Goal: Task Accomplishment & Management: Manage account settings

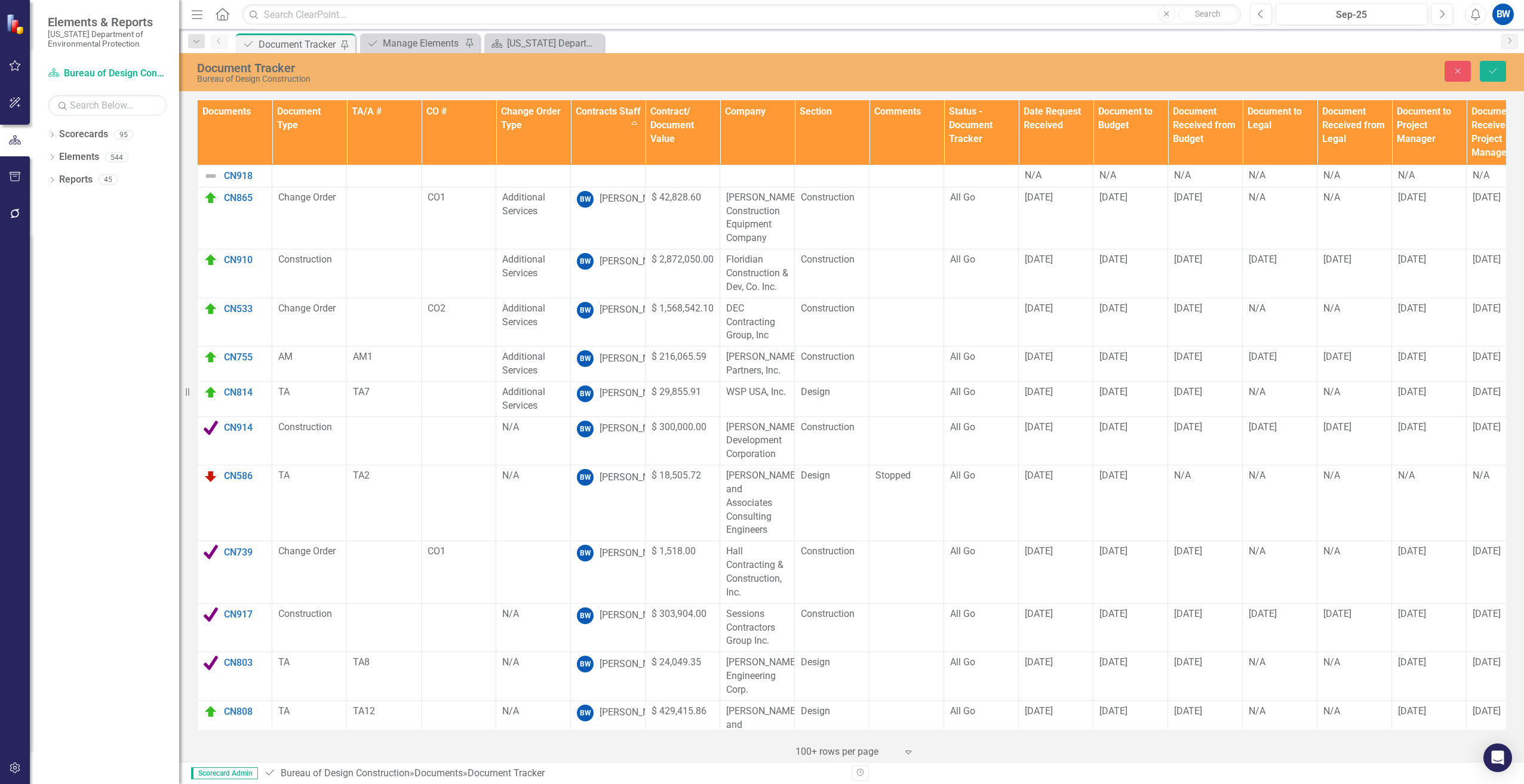
scroll to position [478, 354]
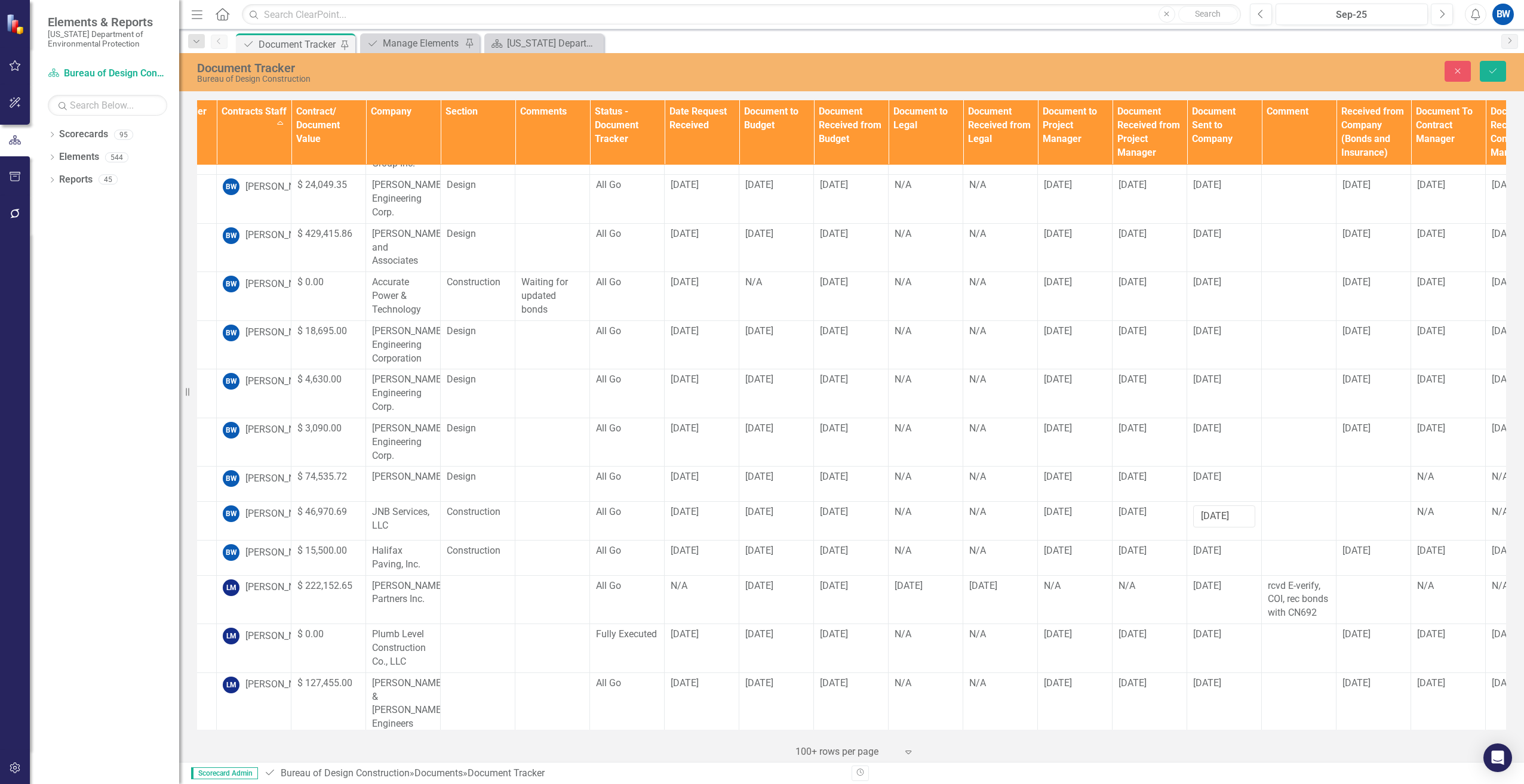
click at [87, 374] on div "Dropdown Scorecards 95 Dropdown [US_STATE] Department of Environmental Protecti…" at bounding box center [104, 454] width 149 height 659
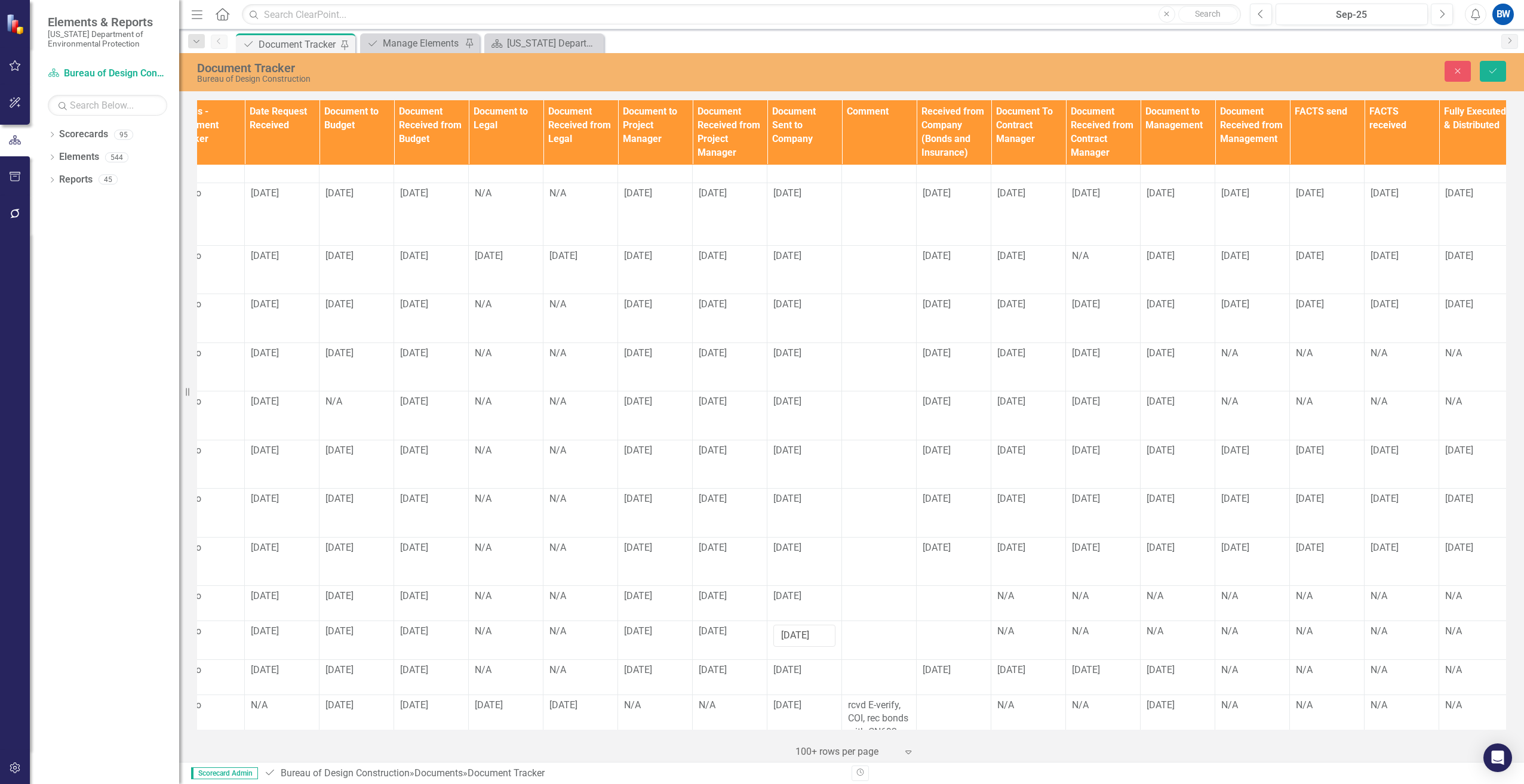
scroll to position [358, 865]
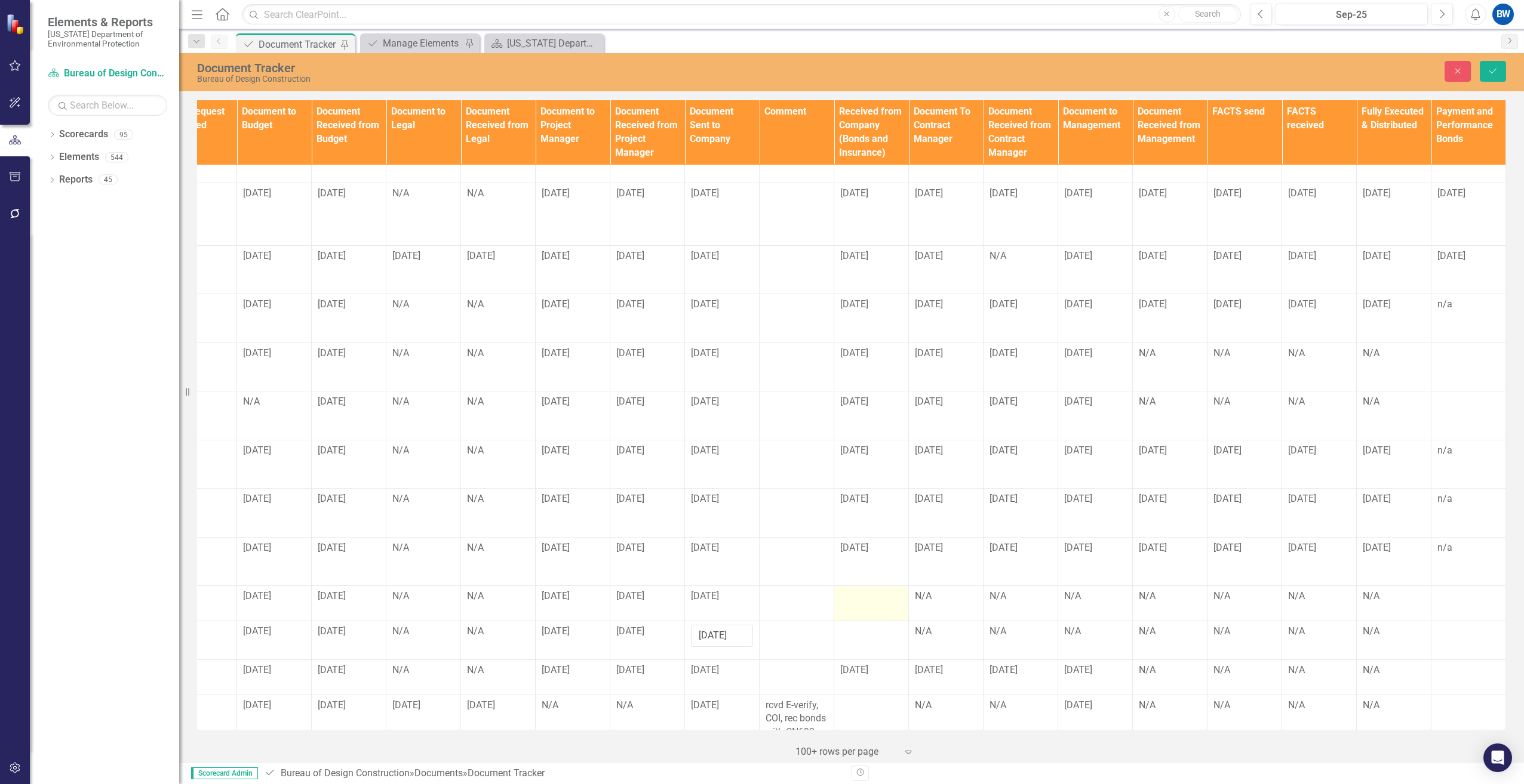
click at [859, 589] on div at bounding box center [871, 596] width 62 height 14
drag, startPoint x: 859, startPoint y: 574, endPoint x: 852, endPoint y: 573, distance: 7.1
click at [852, 589] on input "text" at bounding box center [871, 600] width 62 height 22
type input "[DATE]"
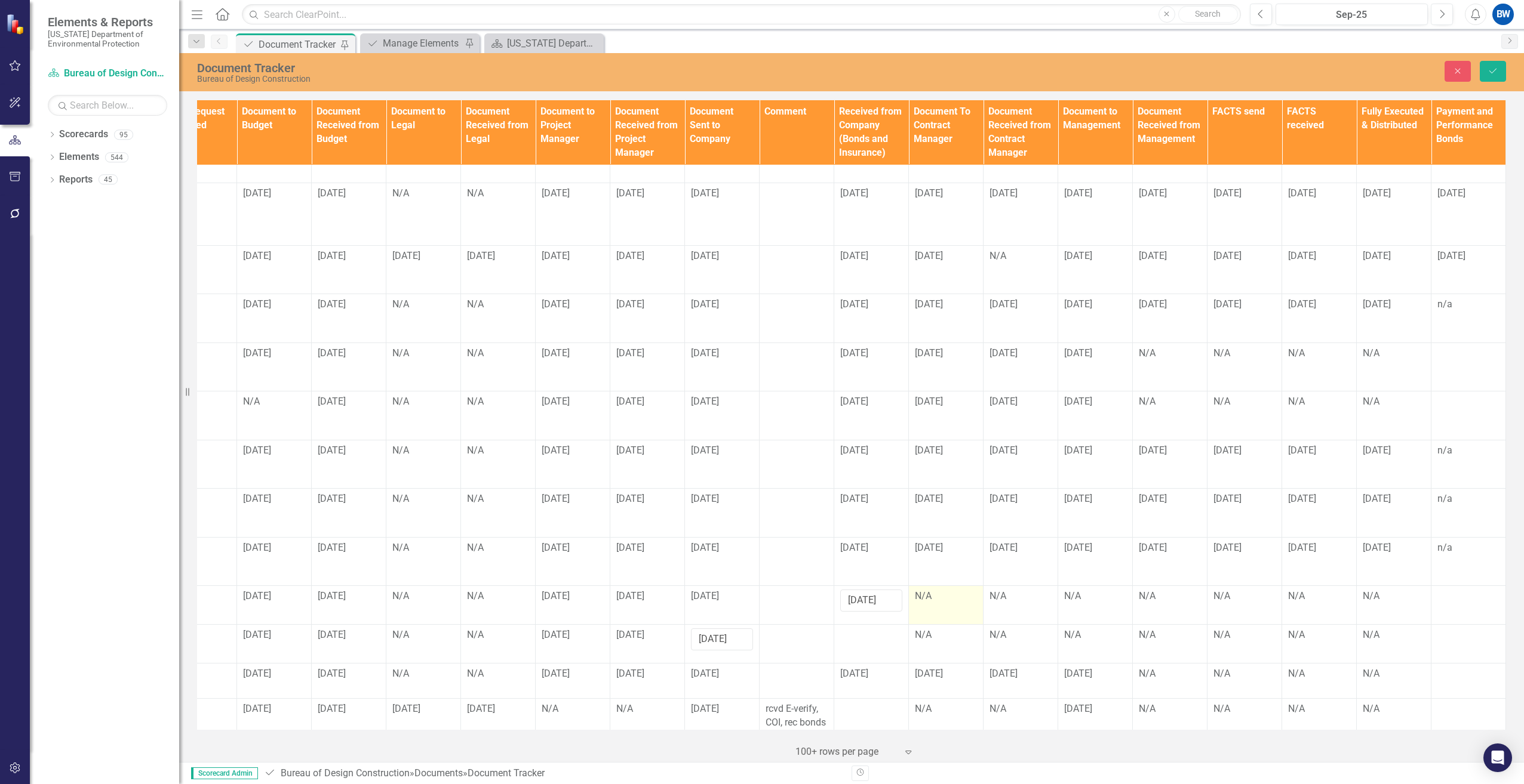
click at [927, 589] on div "N/A" at bounding box center [946, 596] width 62 height 14
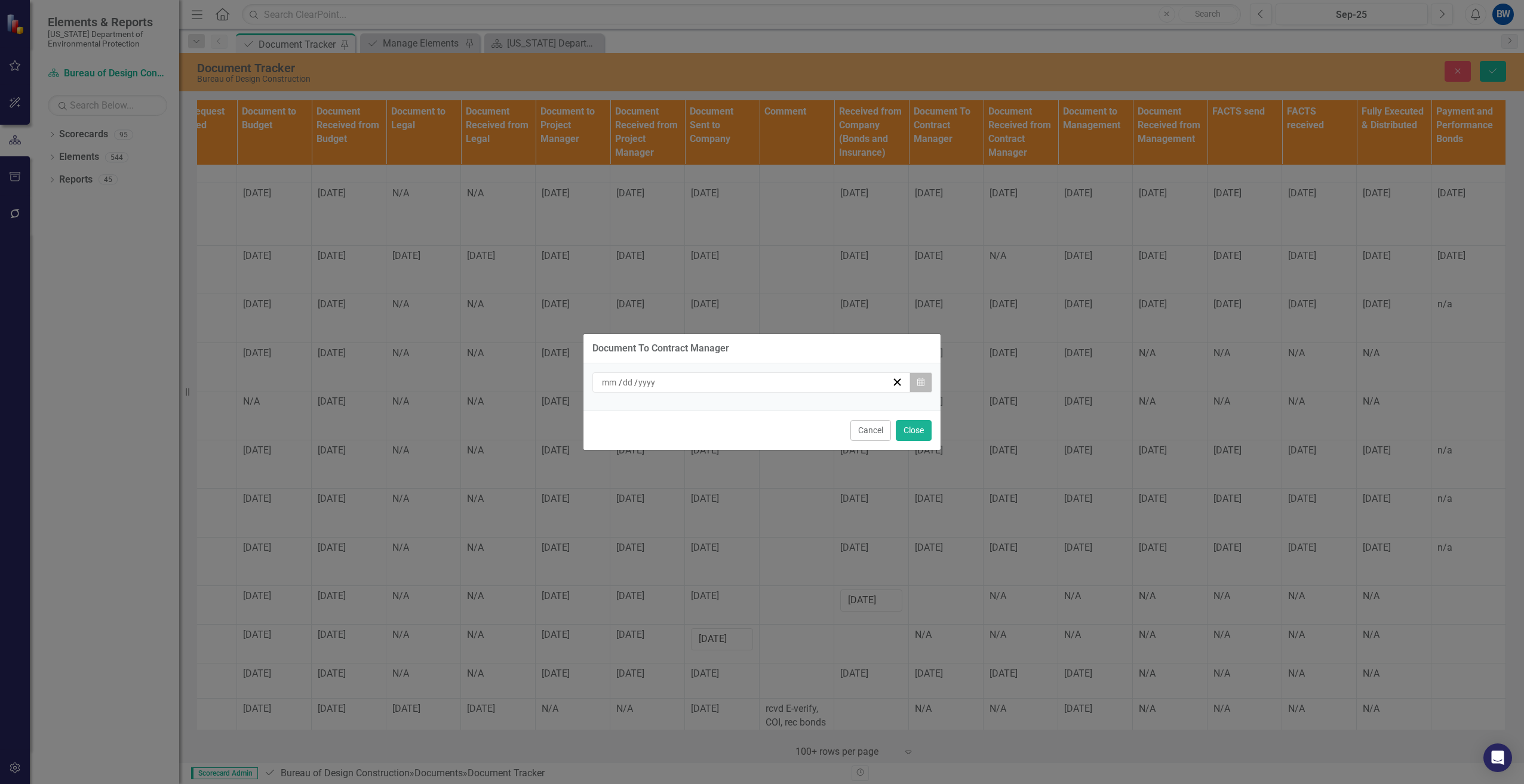
click at [921, 379] on icon "Calendar" at bounding box center [920, 383] width 7 height 9
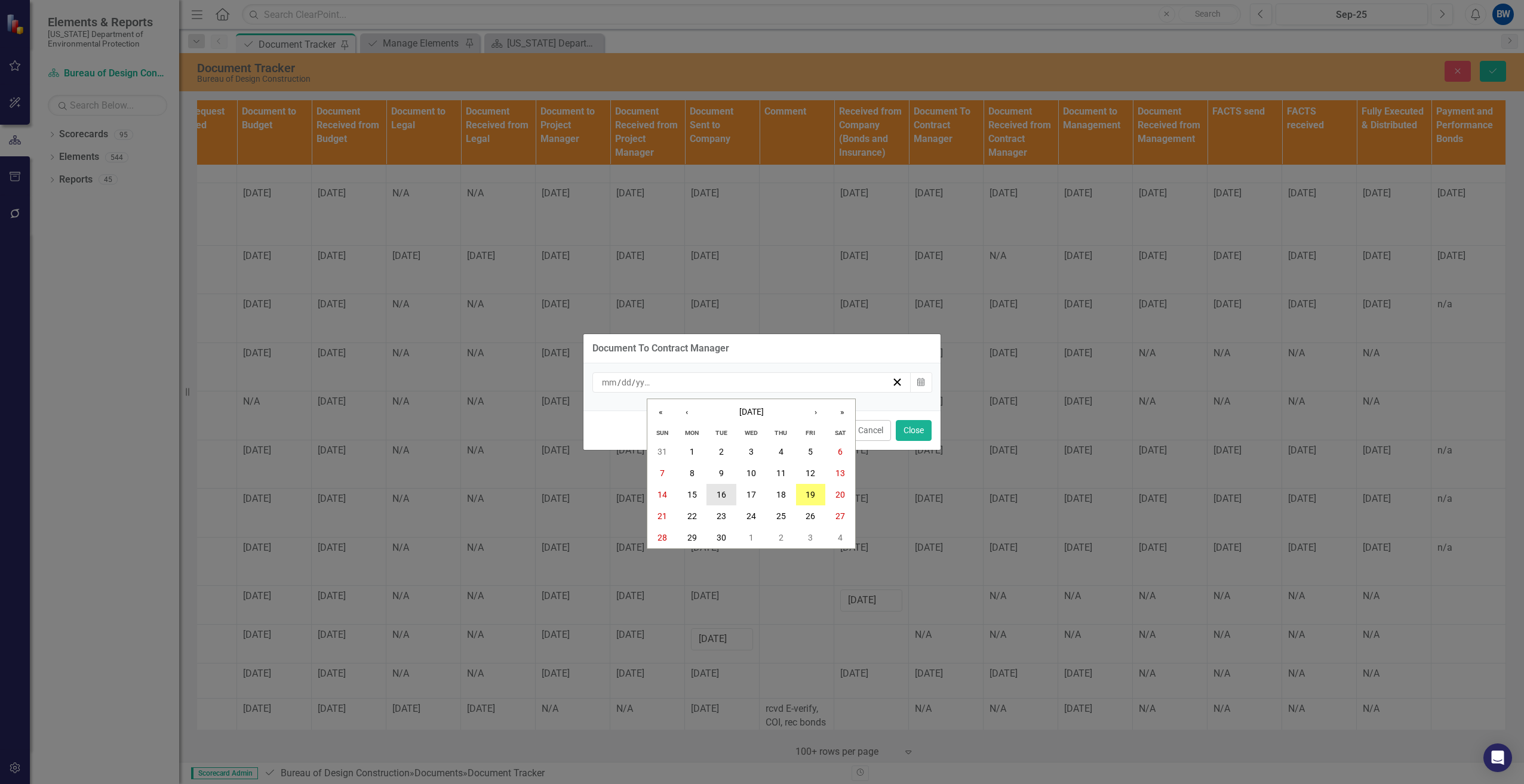
click at [723, 496] on abbr "16" at bounding box center [721, 495] width 10 height 10
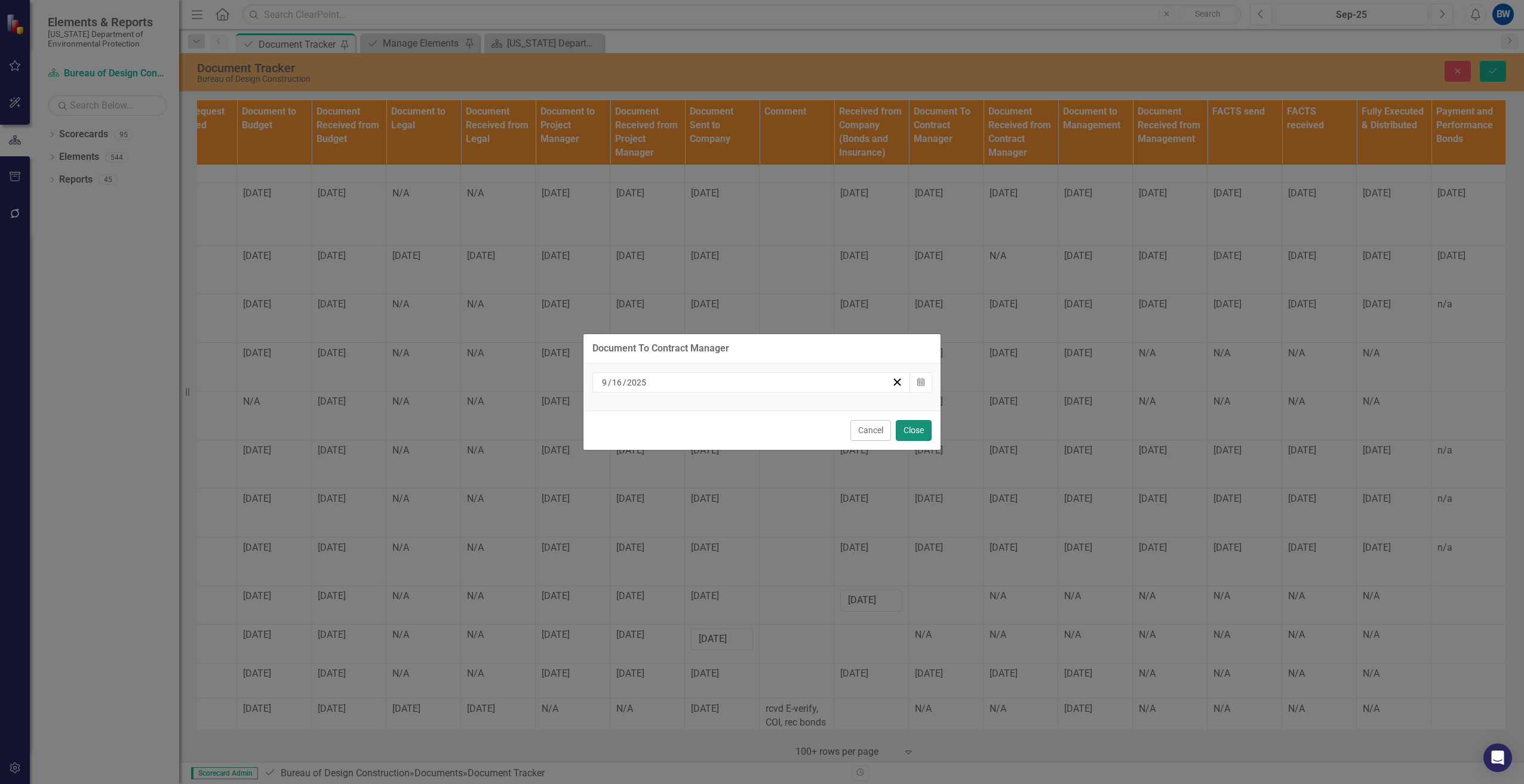
click at [922, 430] on button "Close" at bounding box center [913, 431] width 36 height 21
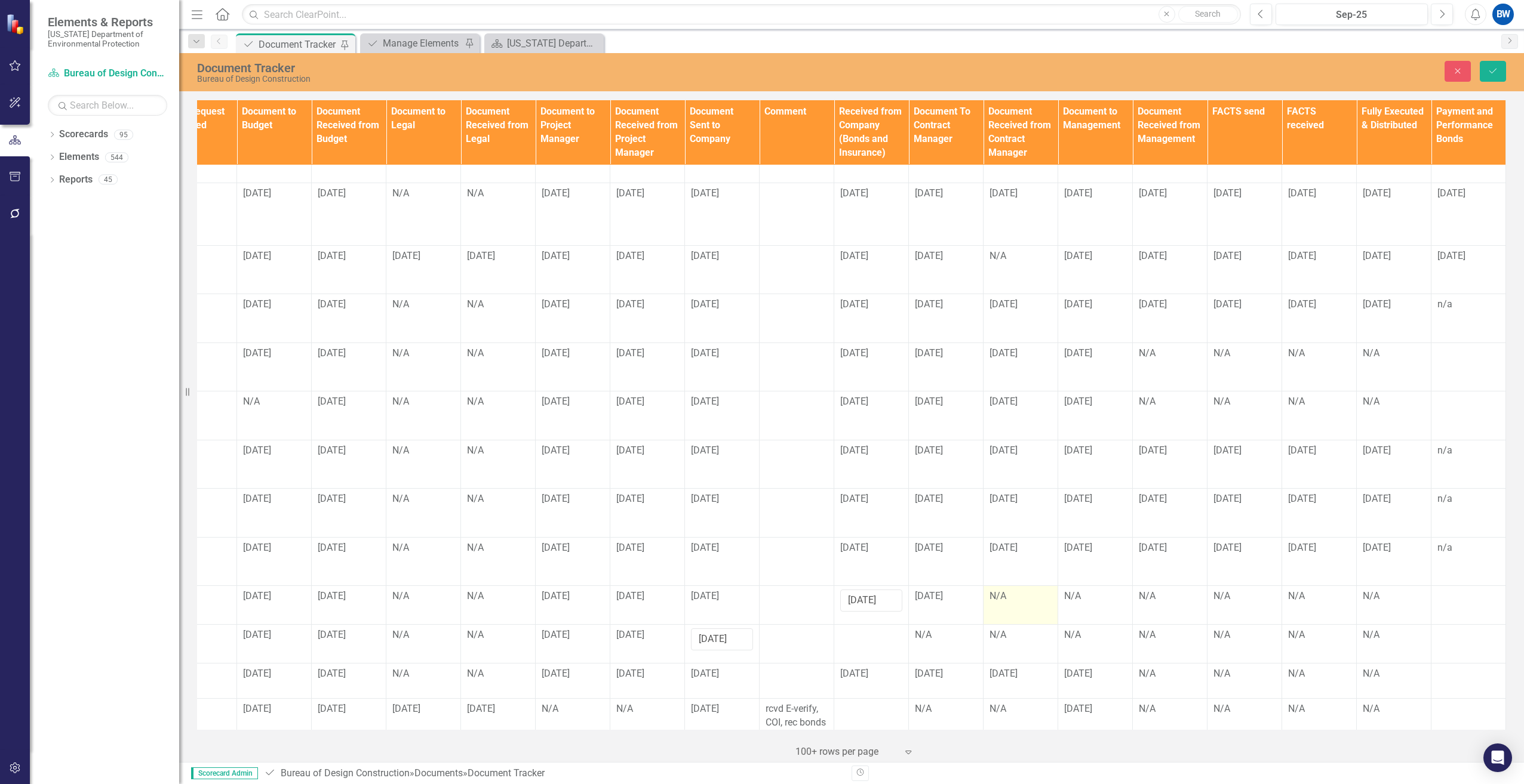
click at [994, 589] on div "N/A" at bounding box center [1020, 596] width 62 height 14
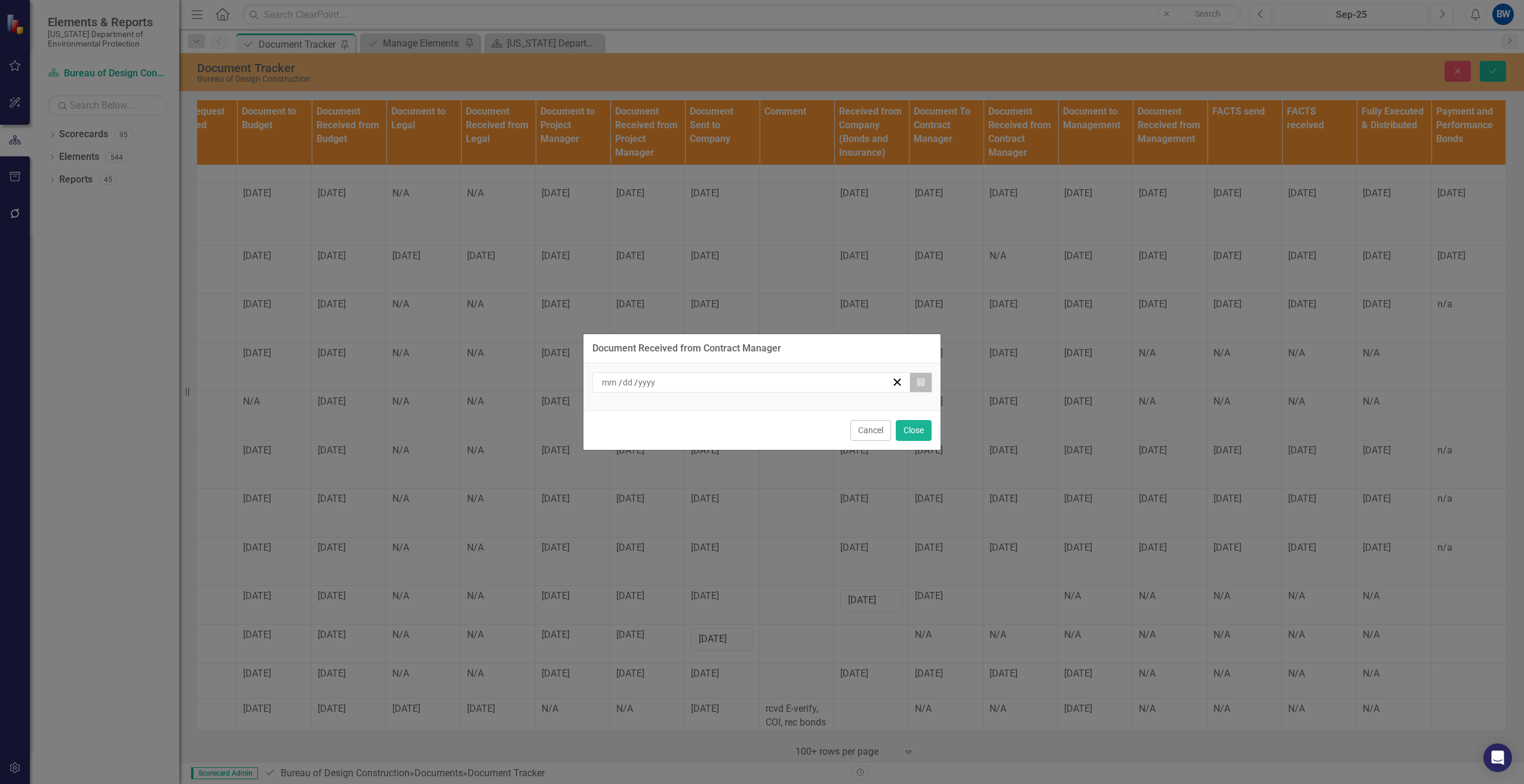
click at [921, 386] on icon "Calendar" at bounding box center [920, 383] width 7 height 9
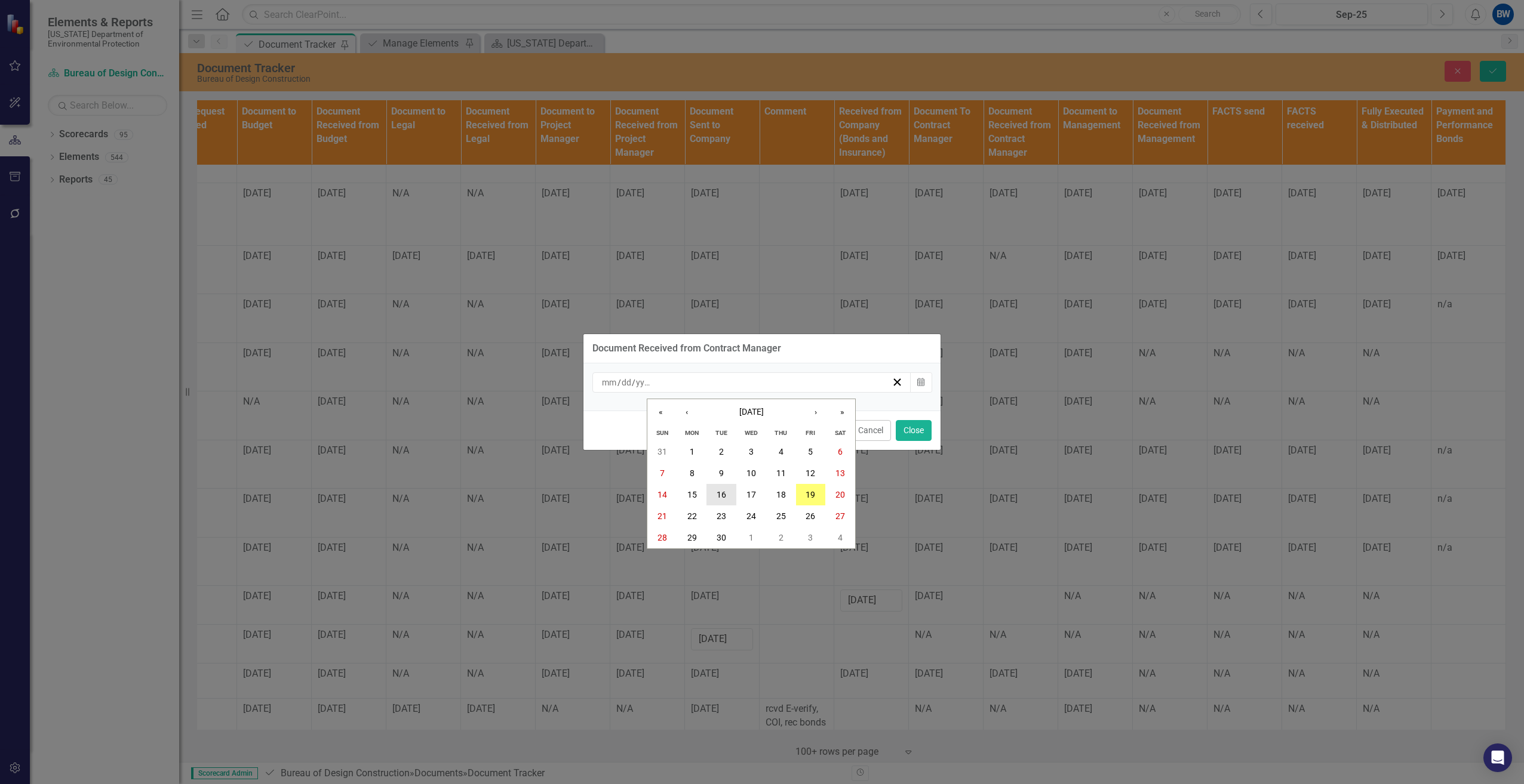
click at [724, 490] on abbr "16" at bounding box center [721, 495] width 10 height 10
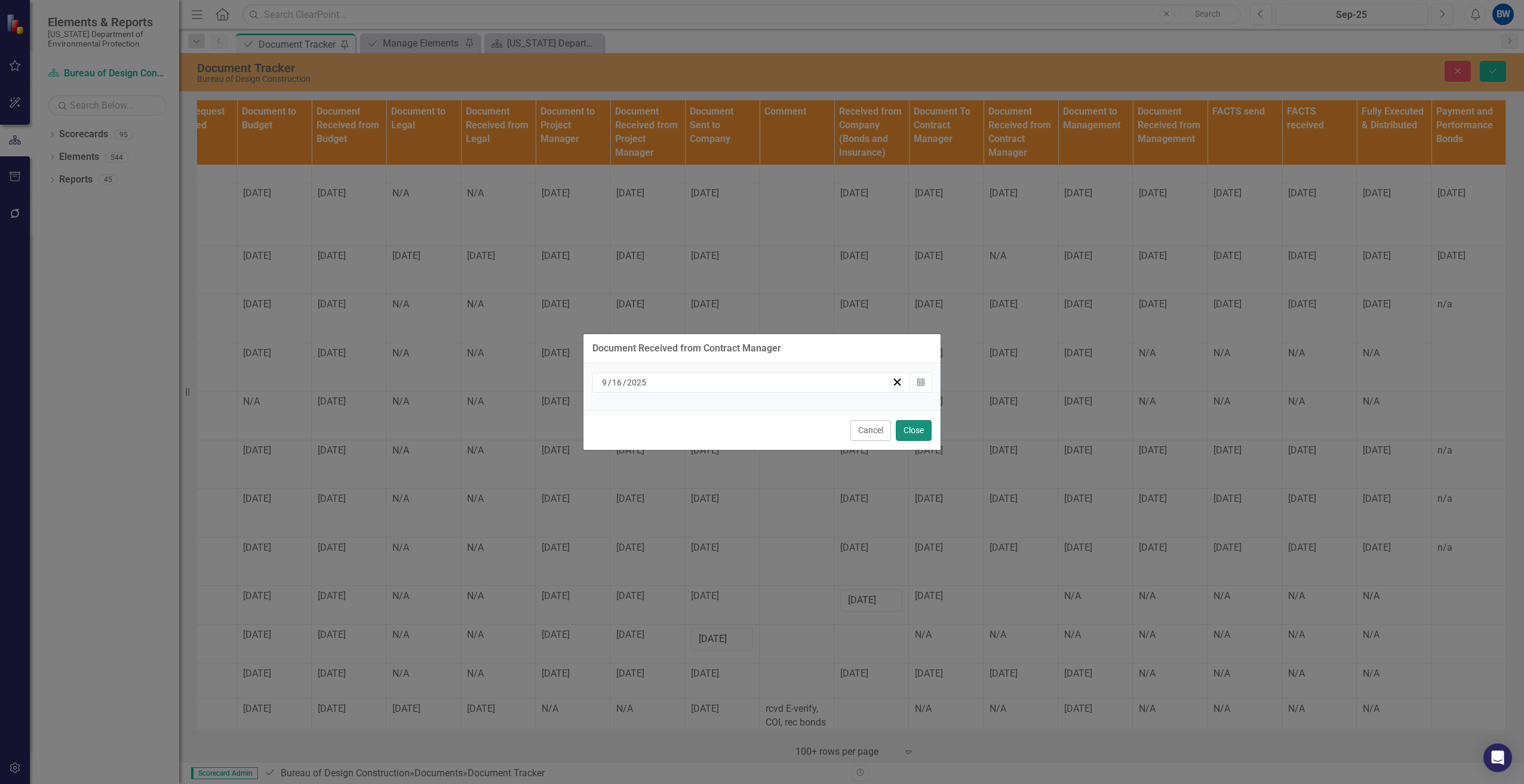
click at [916, 429] on button "Close" at bounding box center [913, 431] width 36 height 21
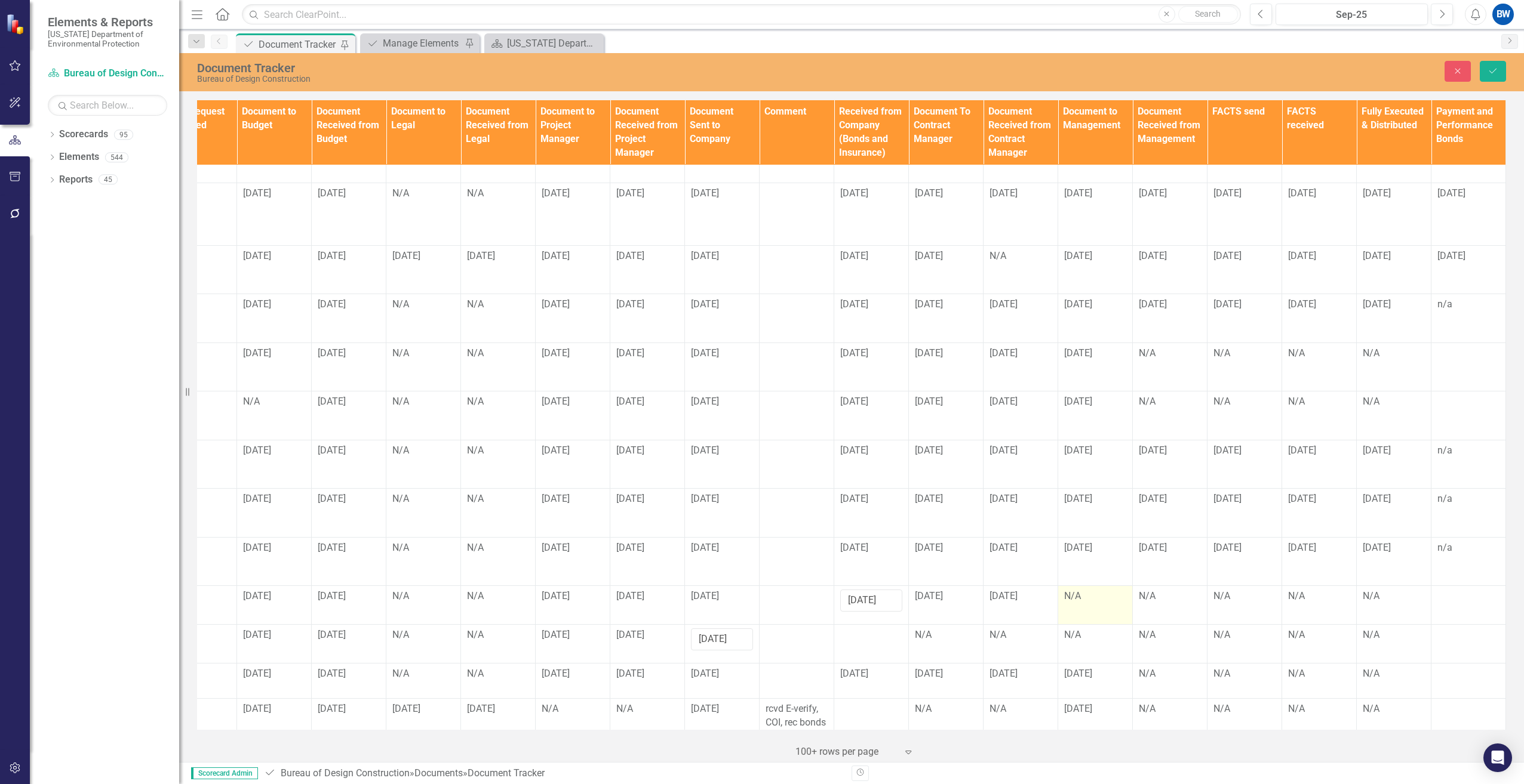
click at [1072, 589] on div "N/A" at bounding box center [1095, 596] width 62 height 14
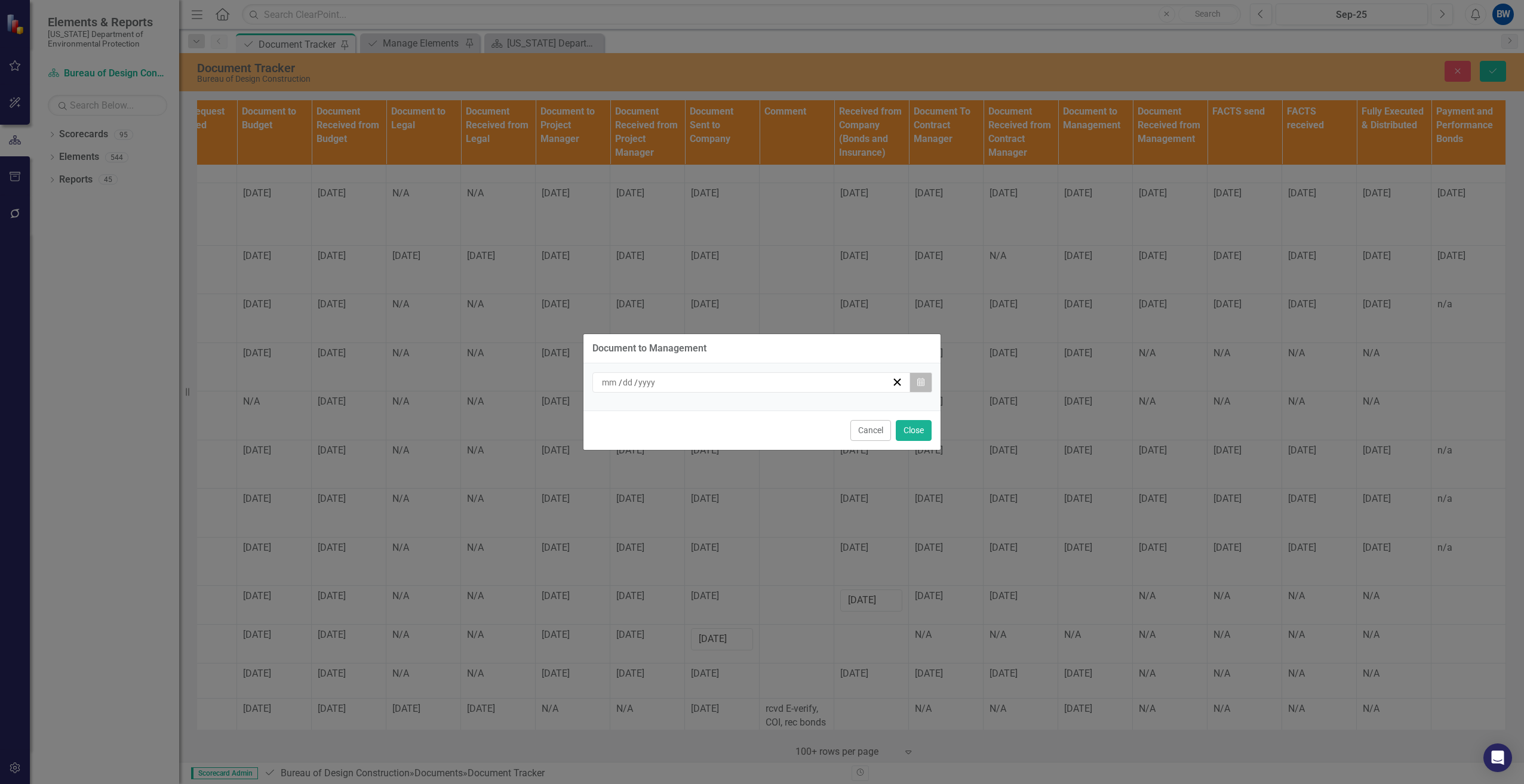
click at [925, 382] on button "Calendar" at bounding box center [921, 382] width 23 height 20
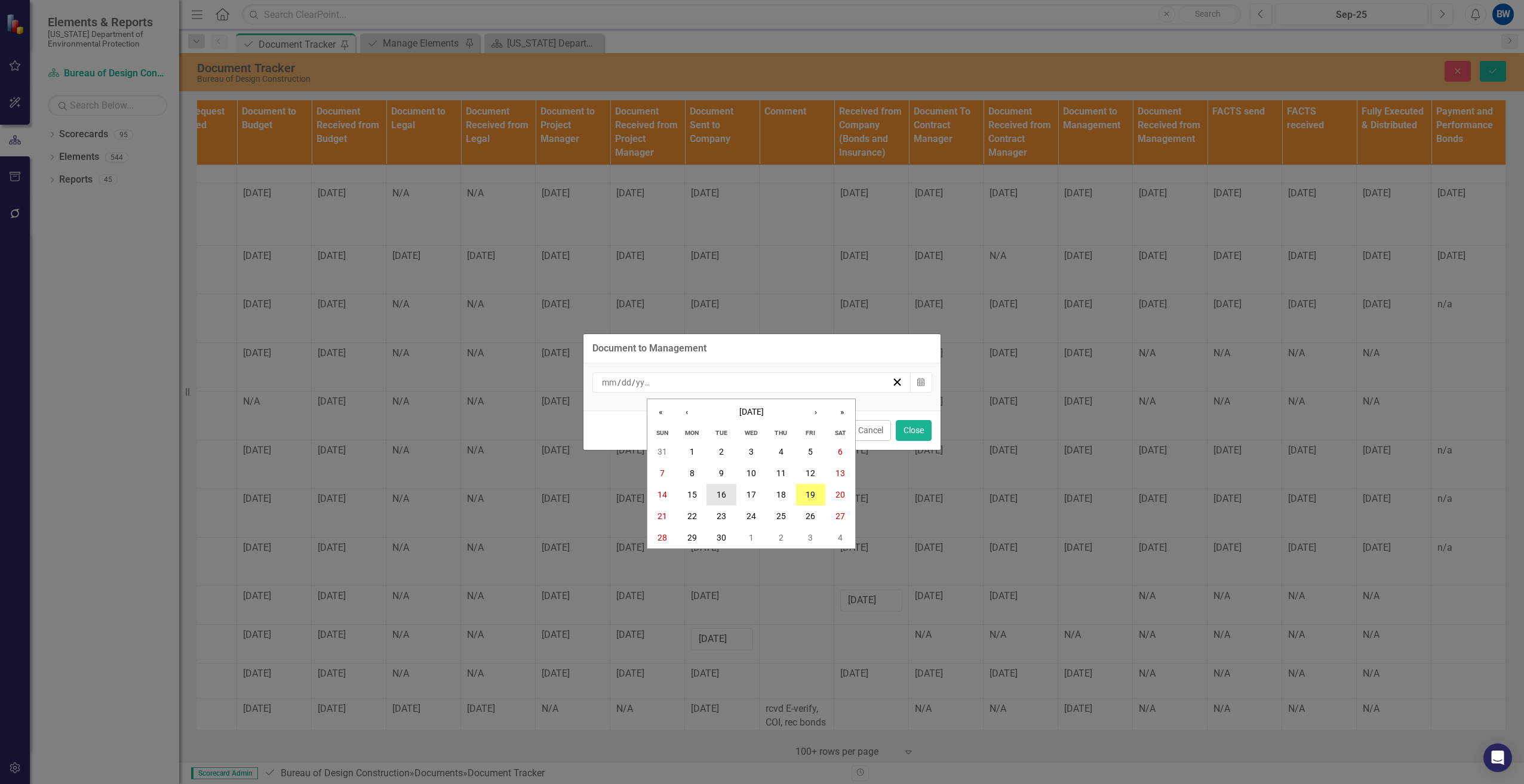
click at [721, 493] on abbr "16" at bounding box center [721, 495] width 10 height 10
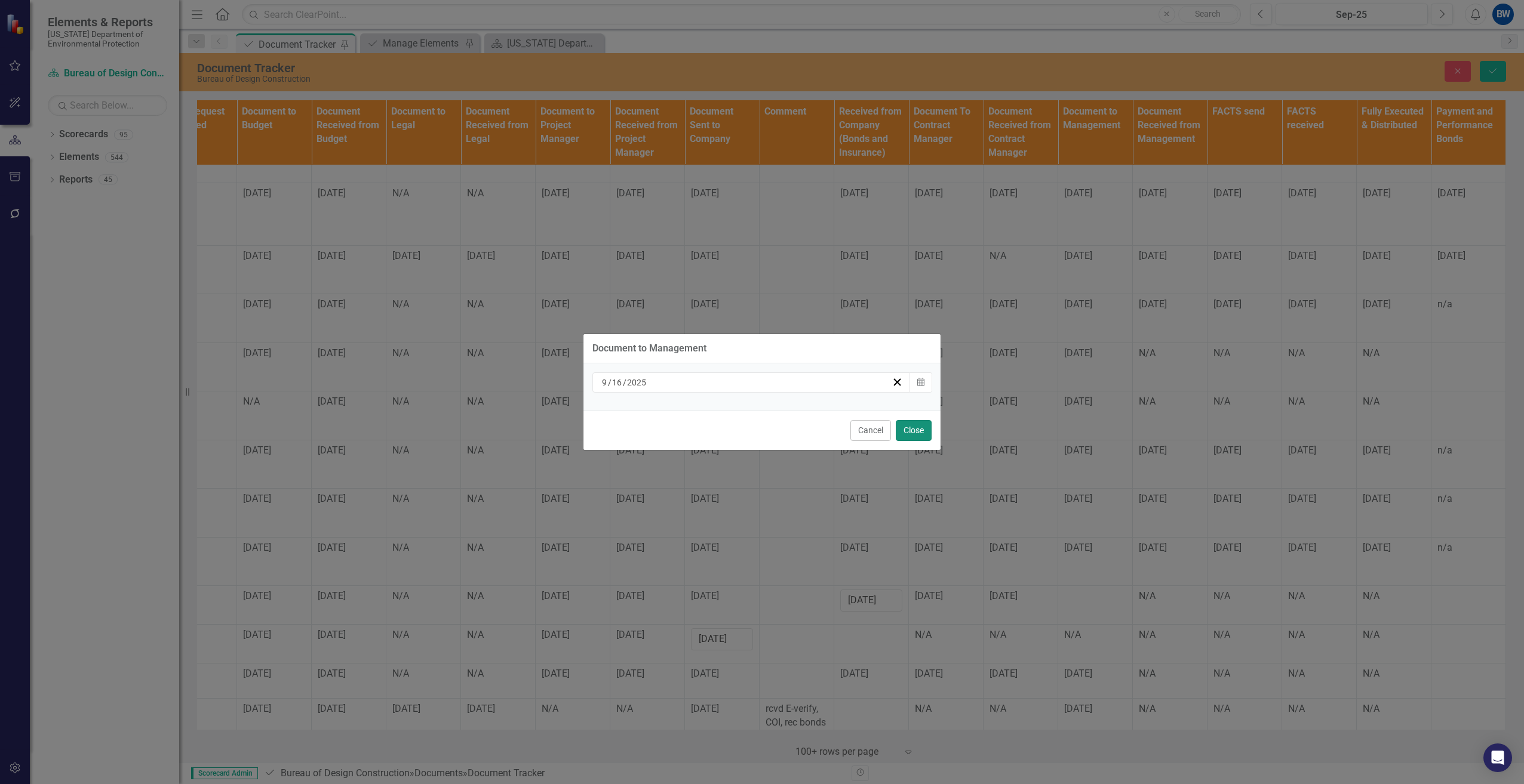
click at [913, 433] on button "Close" at bounding box center [913, 431] width 36 height 21
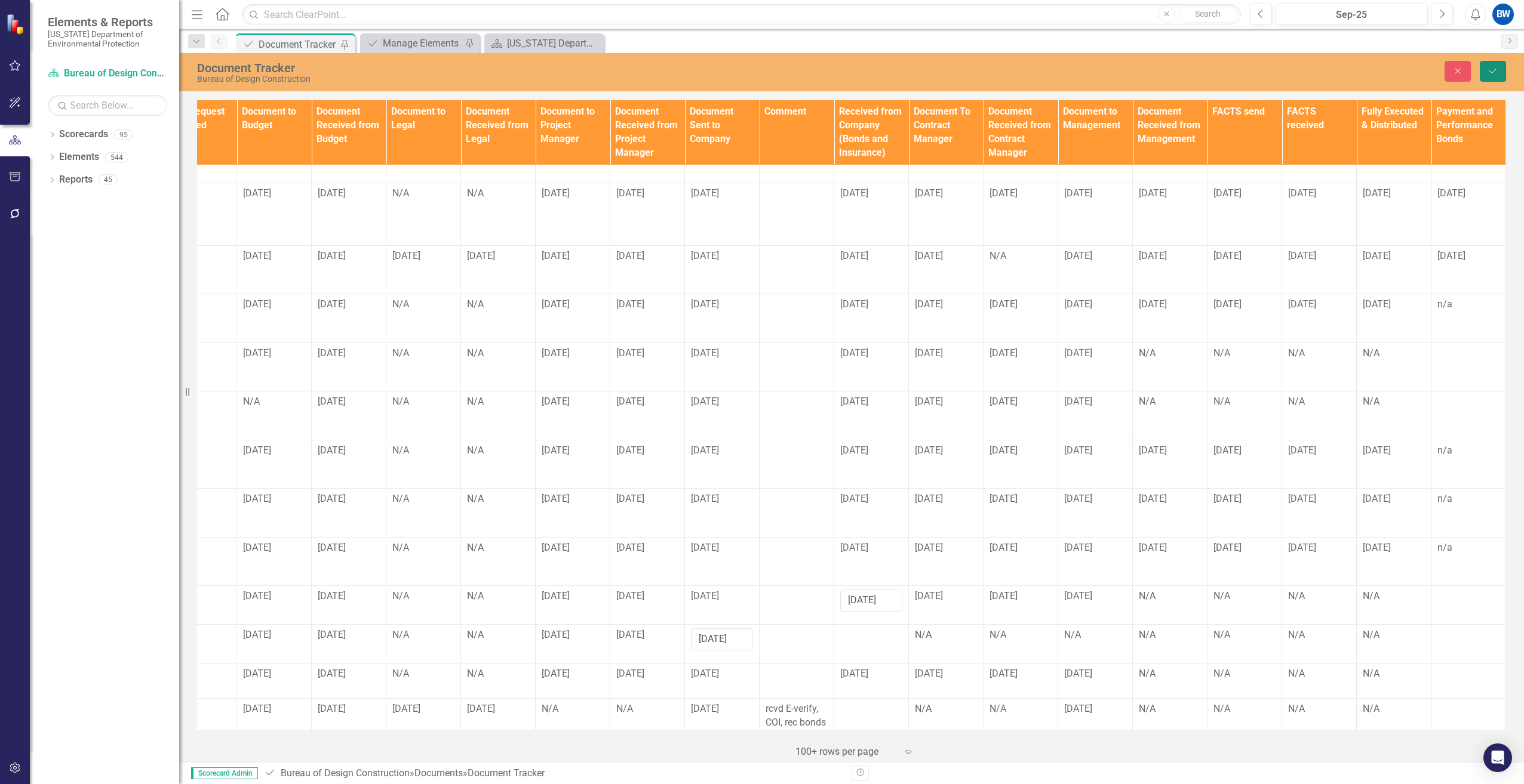
click at [1495, 61] on button "Save" at bounding box center [1493, 71] width 26 height 21
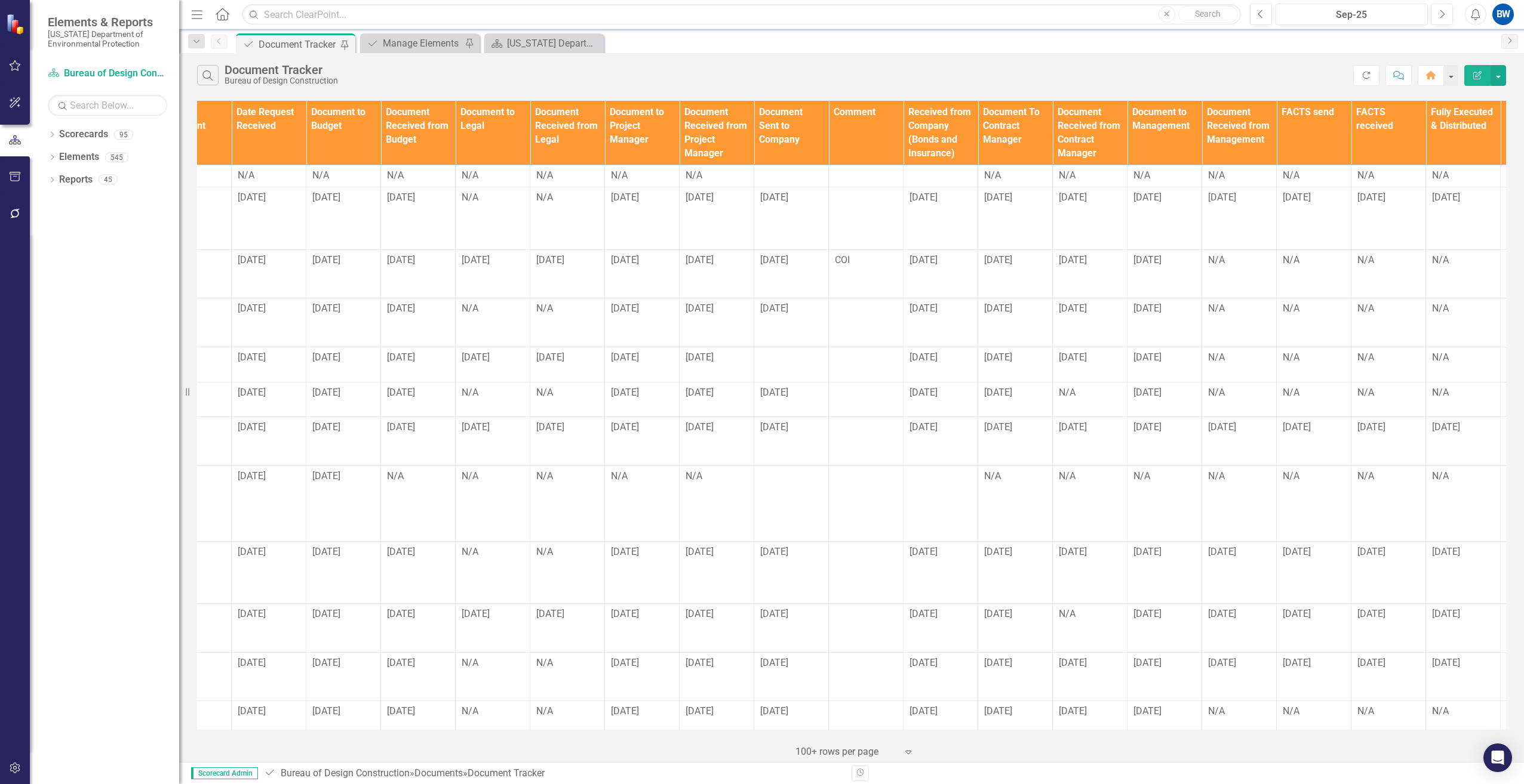
scroll to position [0, 865]
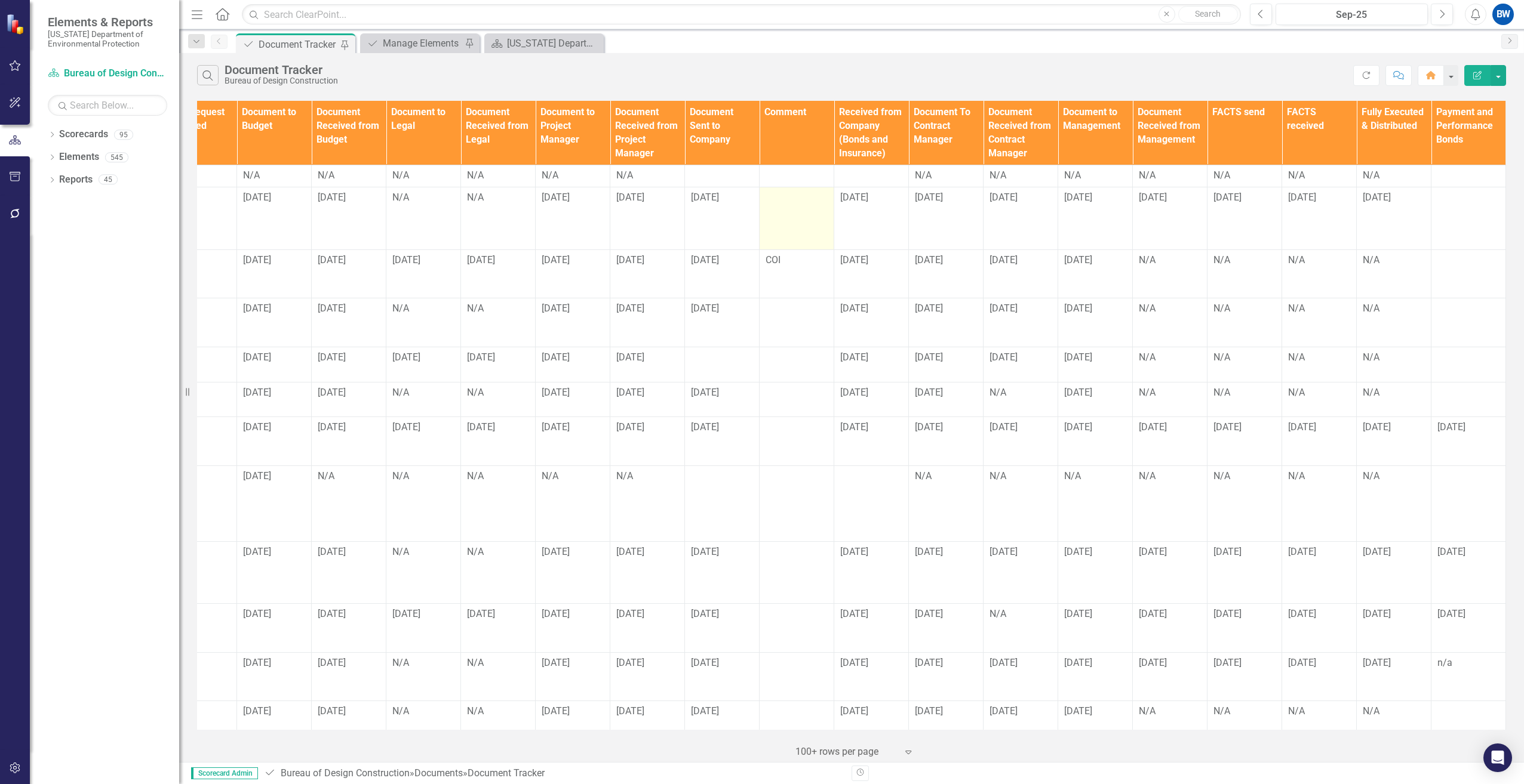
click at [787, 195] on div at bounding box center [797, 198] width 62 height 14
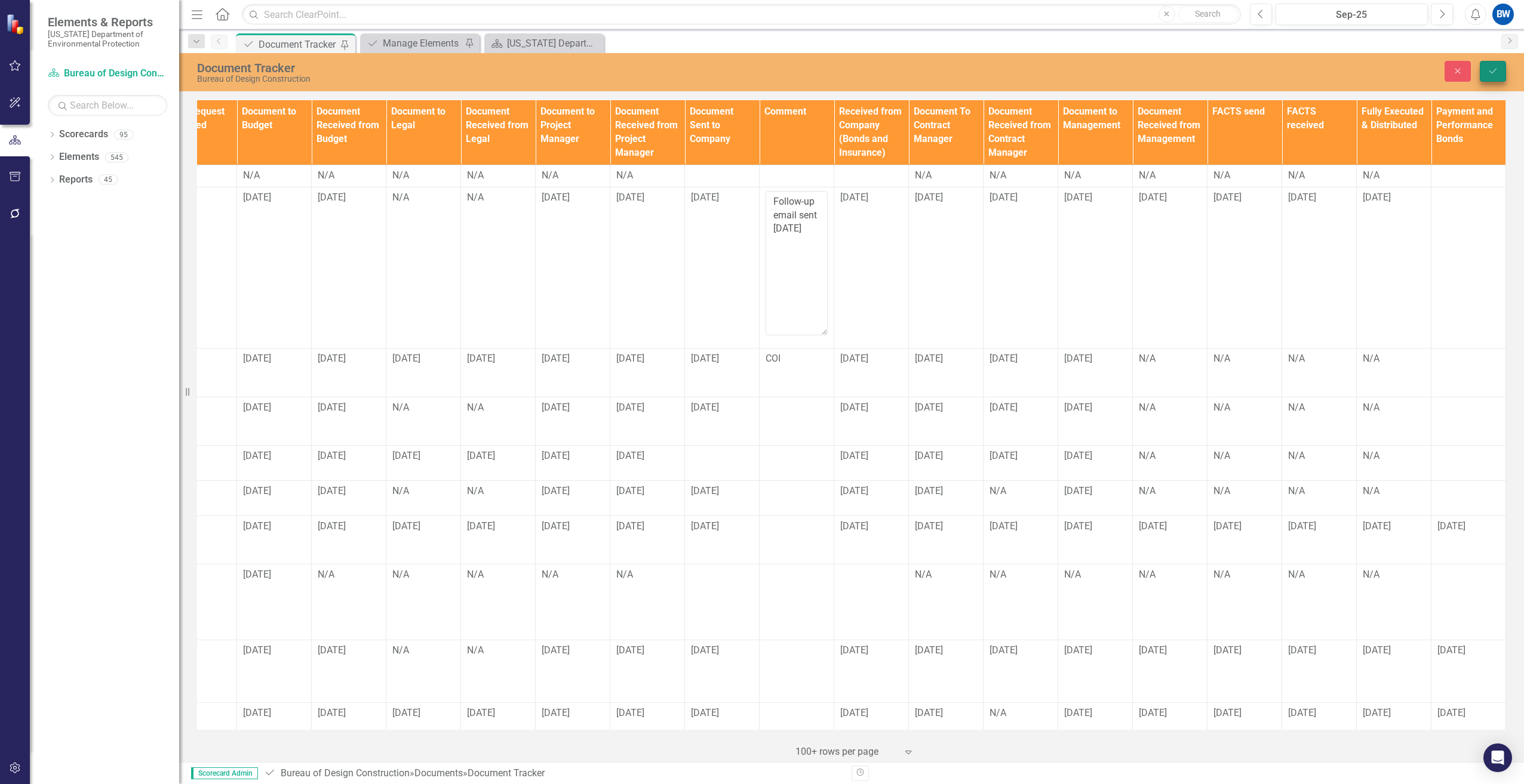
type textarea "Follow-up email sent [DATE]"
click at [1489, 72] on icon "Save" at bounding box center [1492, 71] width 11 height 9
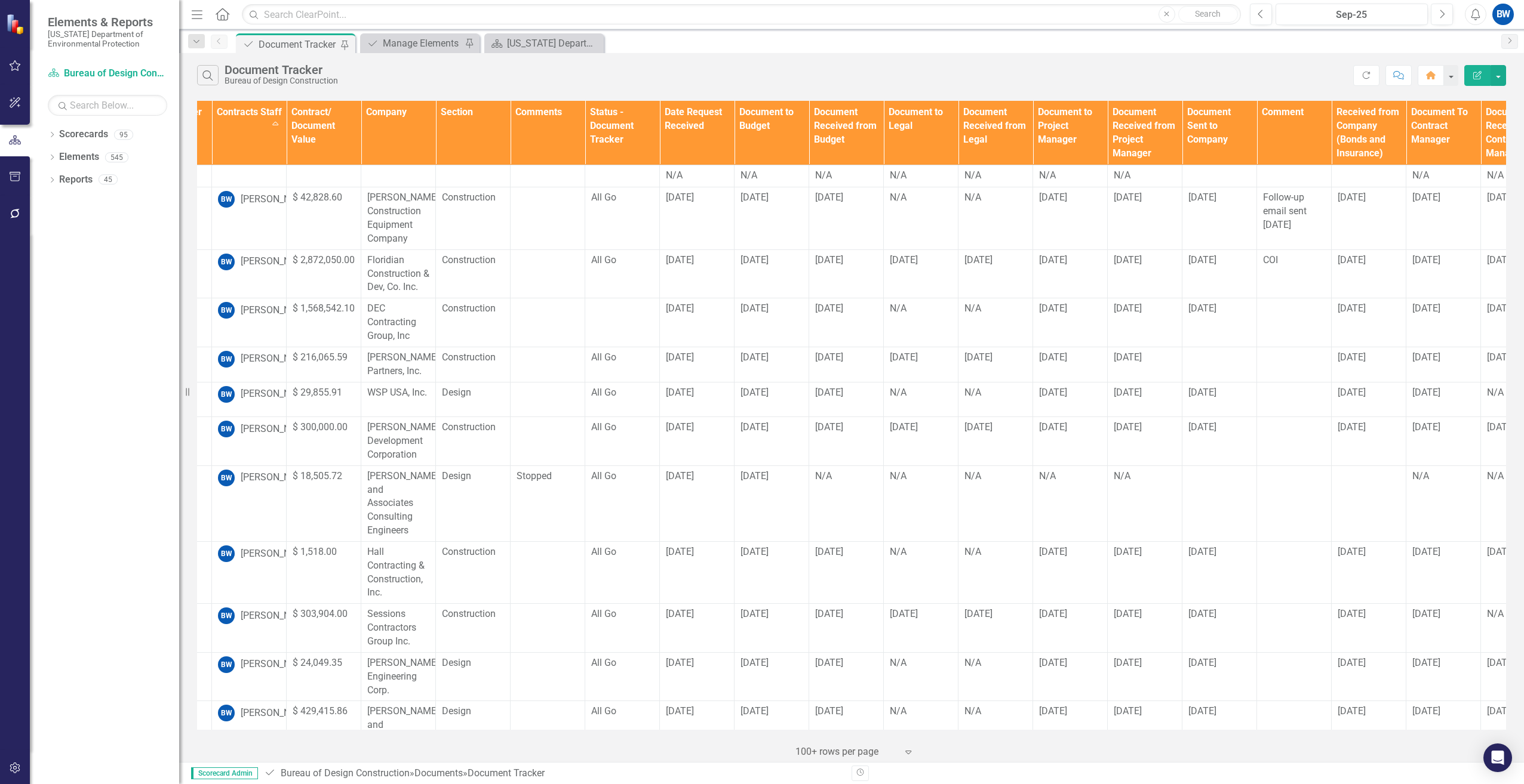
scroll to position [0, 386]
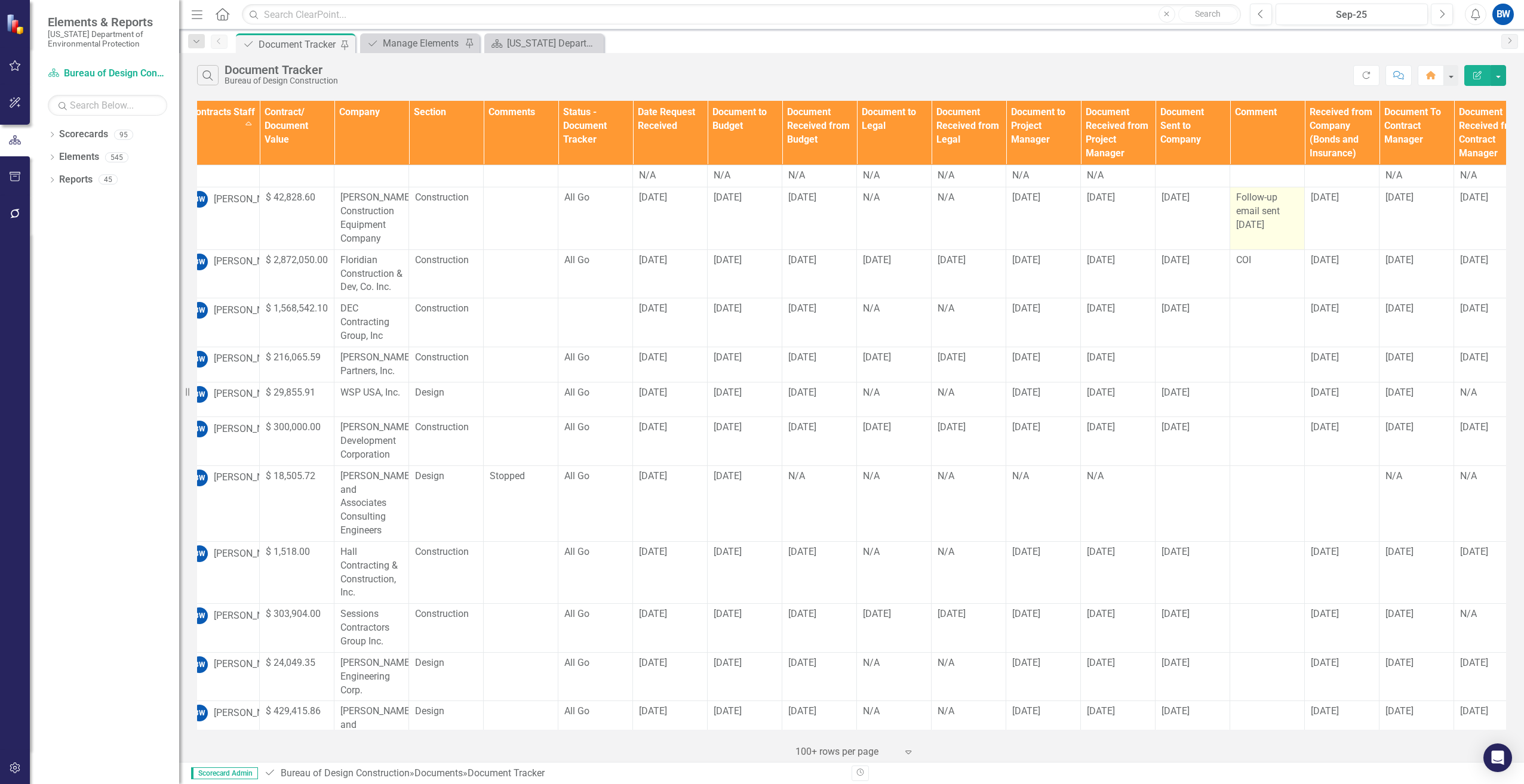
click at [1267, 206] on span "Follow-up email sent [DATE]" at bounding box center [1258, 210] width 44 height 39
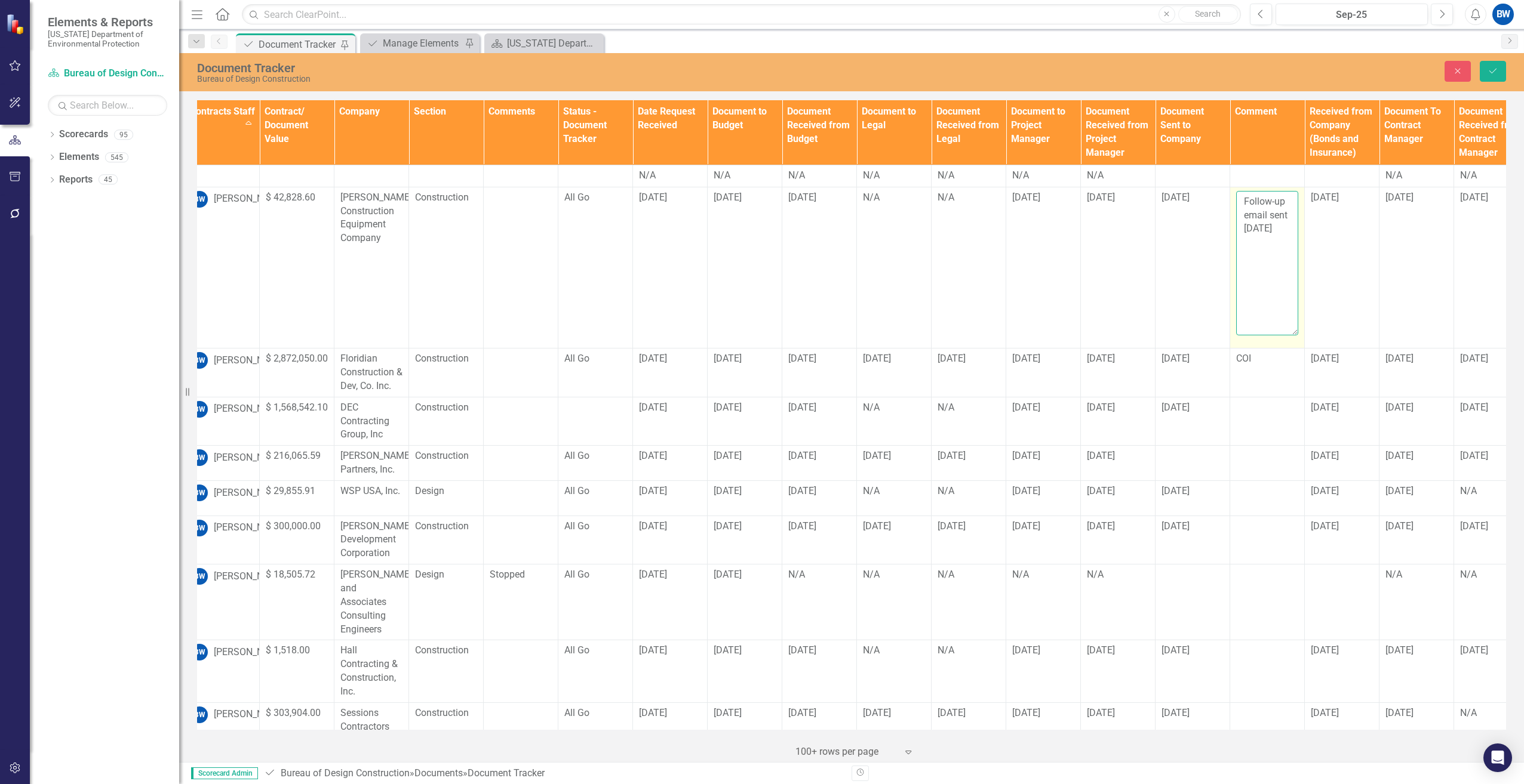
drag, startPoint x: 1267, startPoint y: 206, endPoint x: 1268, endPoint y: 252, distance: 46.0
click at [1268, 252] on textarea "Follow-up email sent [DATE]" at bounding box center [1267, 263] width 62 height 145
click at [1265, 212] on textarea "Follow-up email sent [DATE]" at bounding box center [1267, 263] width 62 height 145
click at [1269, 215] on textarea "Follow-up email sent [DATE]" at bounding box center [1267, 263] width 62 height 145
type textarea "Follow-up email for updated bonds sent [DATE]"
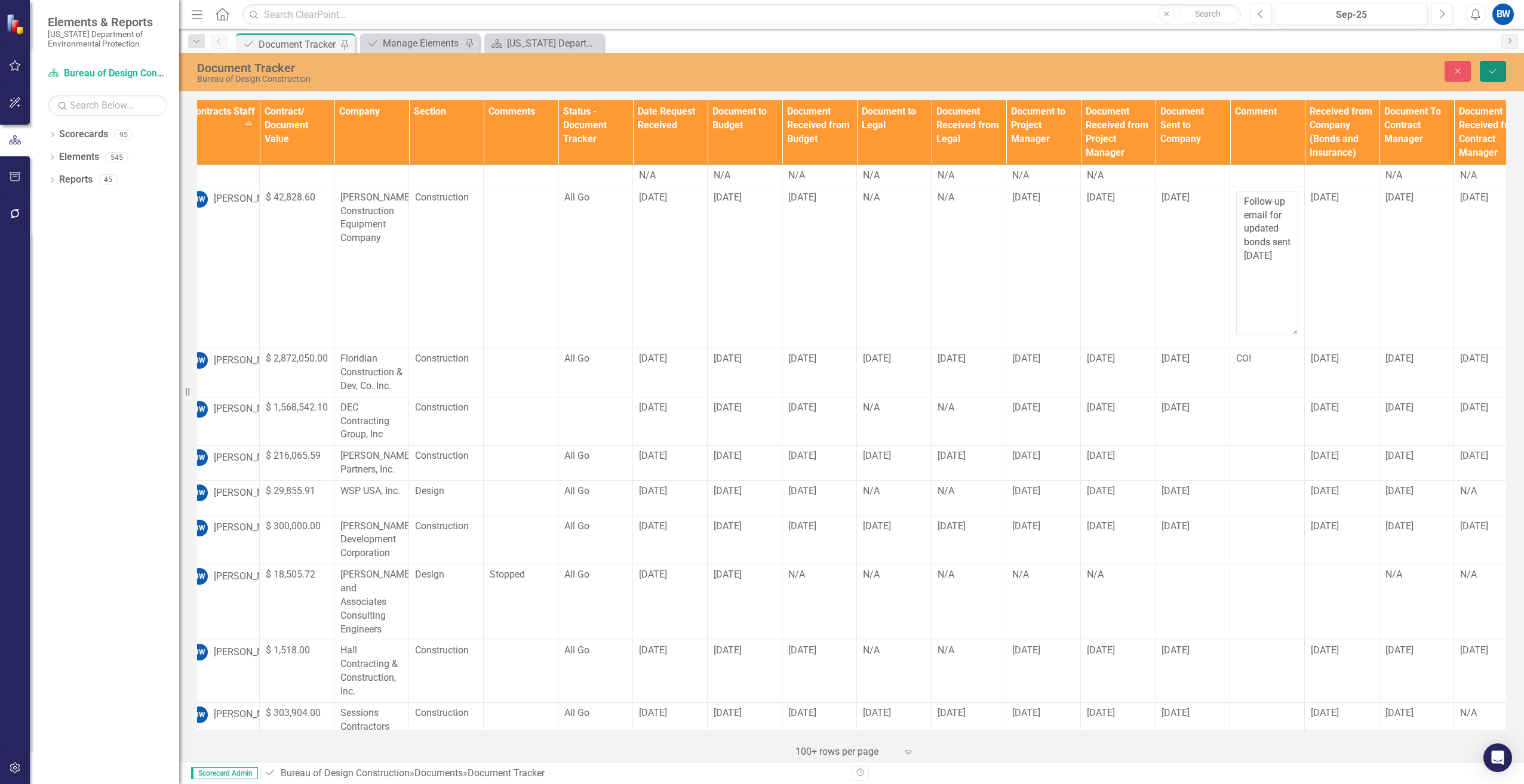
click at [1482, 70] on button "Save" at bounding box center [1493, 71] width 26 height 21
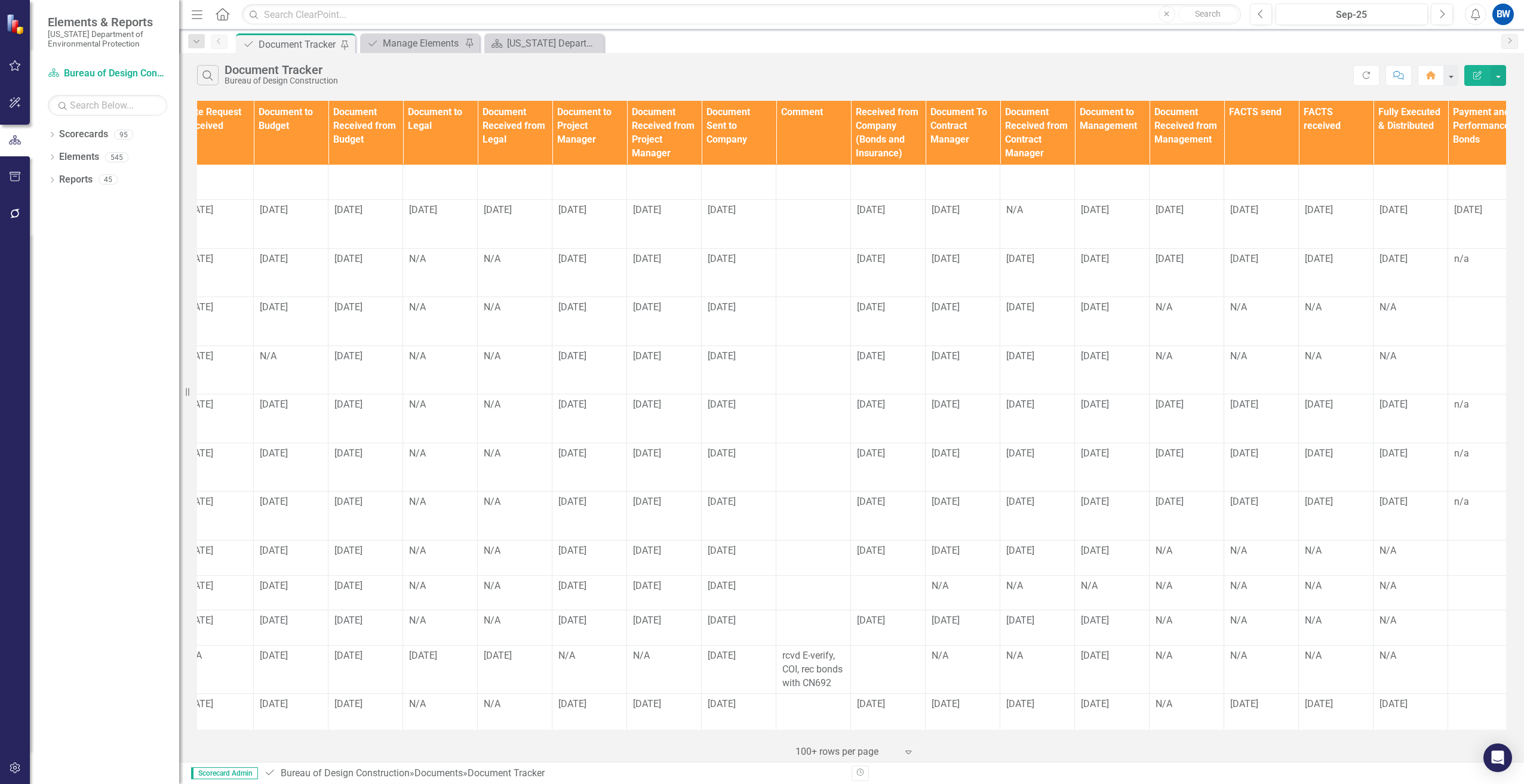
scroll to position [417, 848]
click at [858, 580] on div at bounding box center [880, 587] width 62 height 14
click at [793, 580] on div at bounding box center [805, 587] width 62 height 14
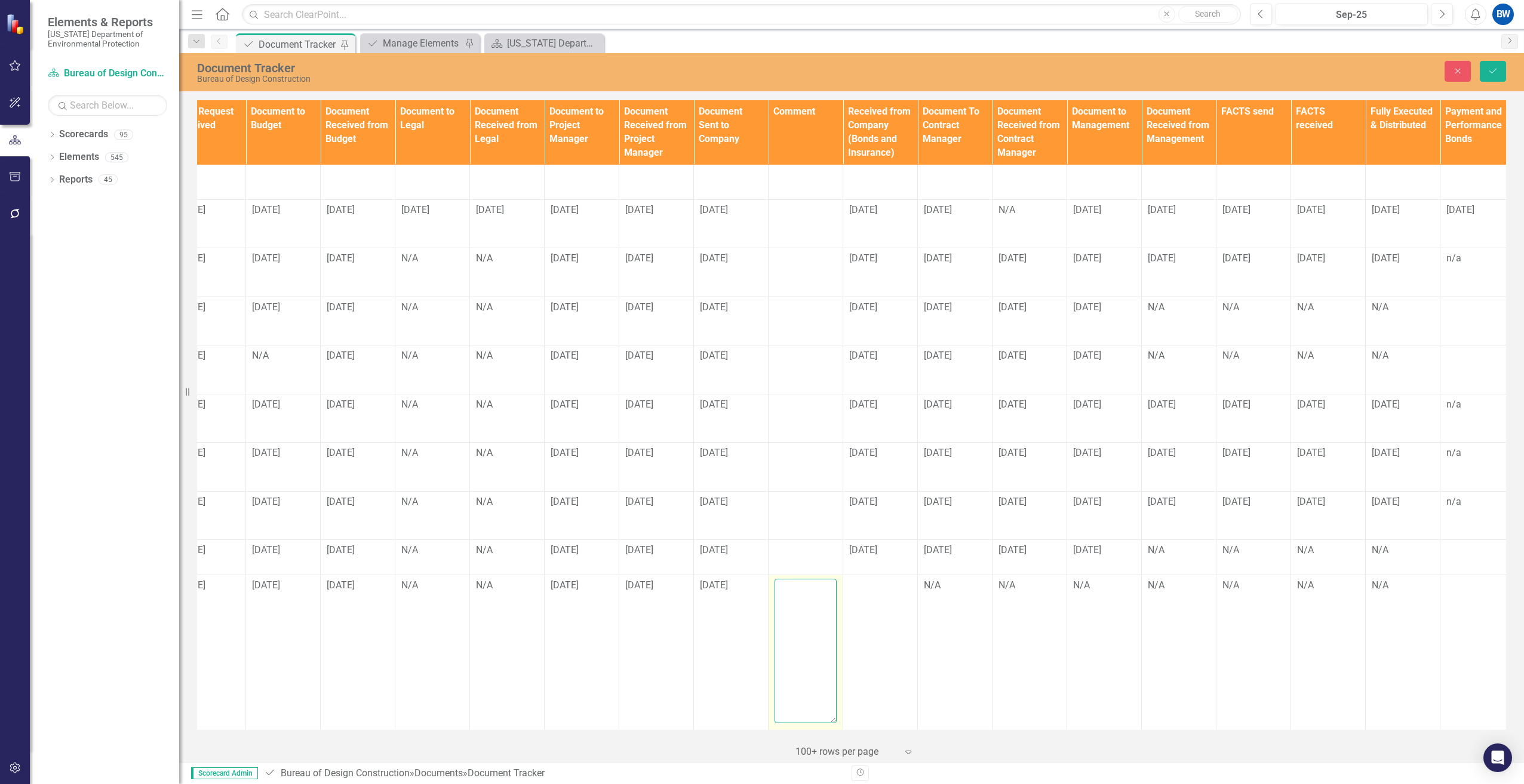
click at [788, 579] on textarea at bounding box center [805, 651] width 62 height 145
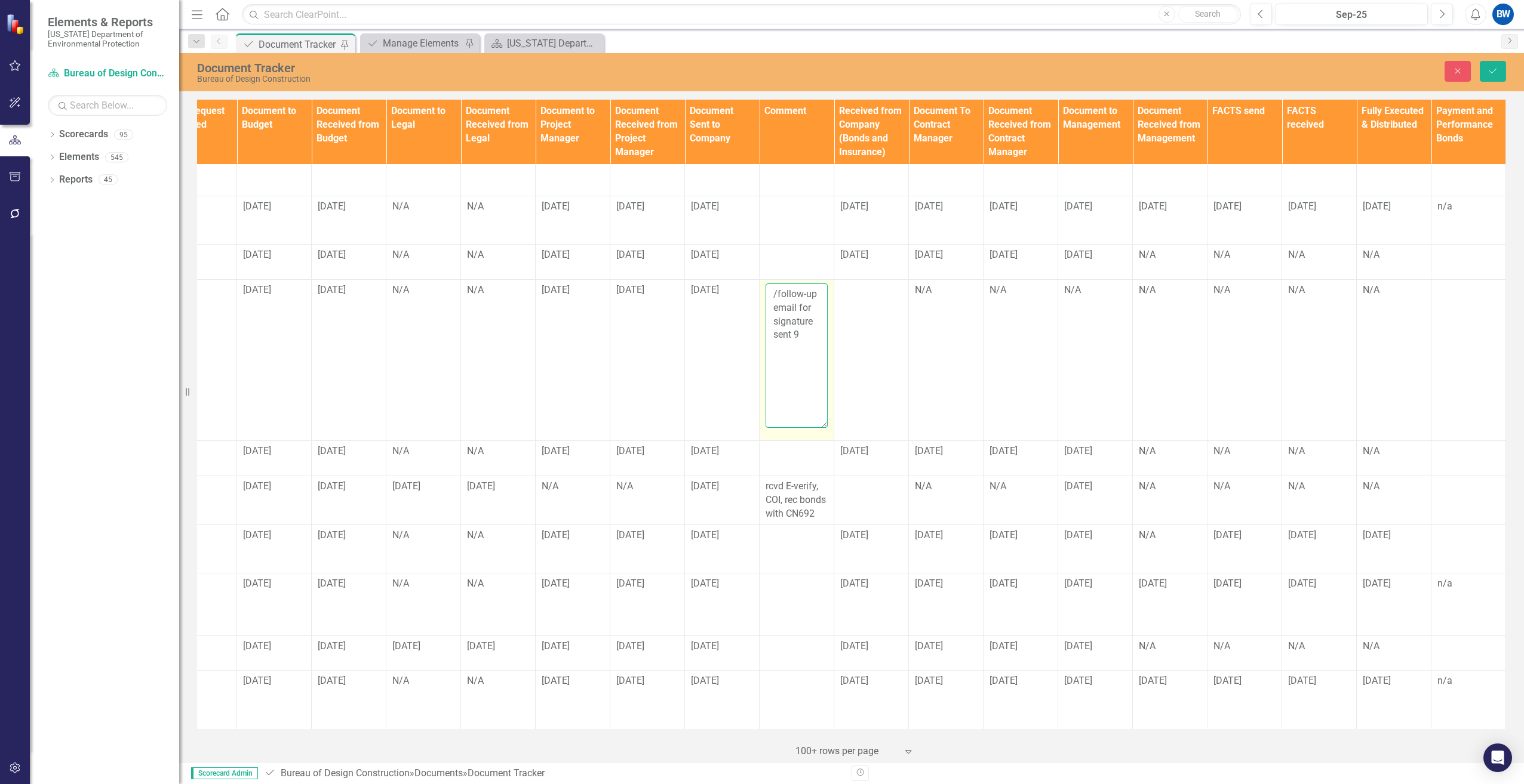
scroll to position [695, 865]
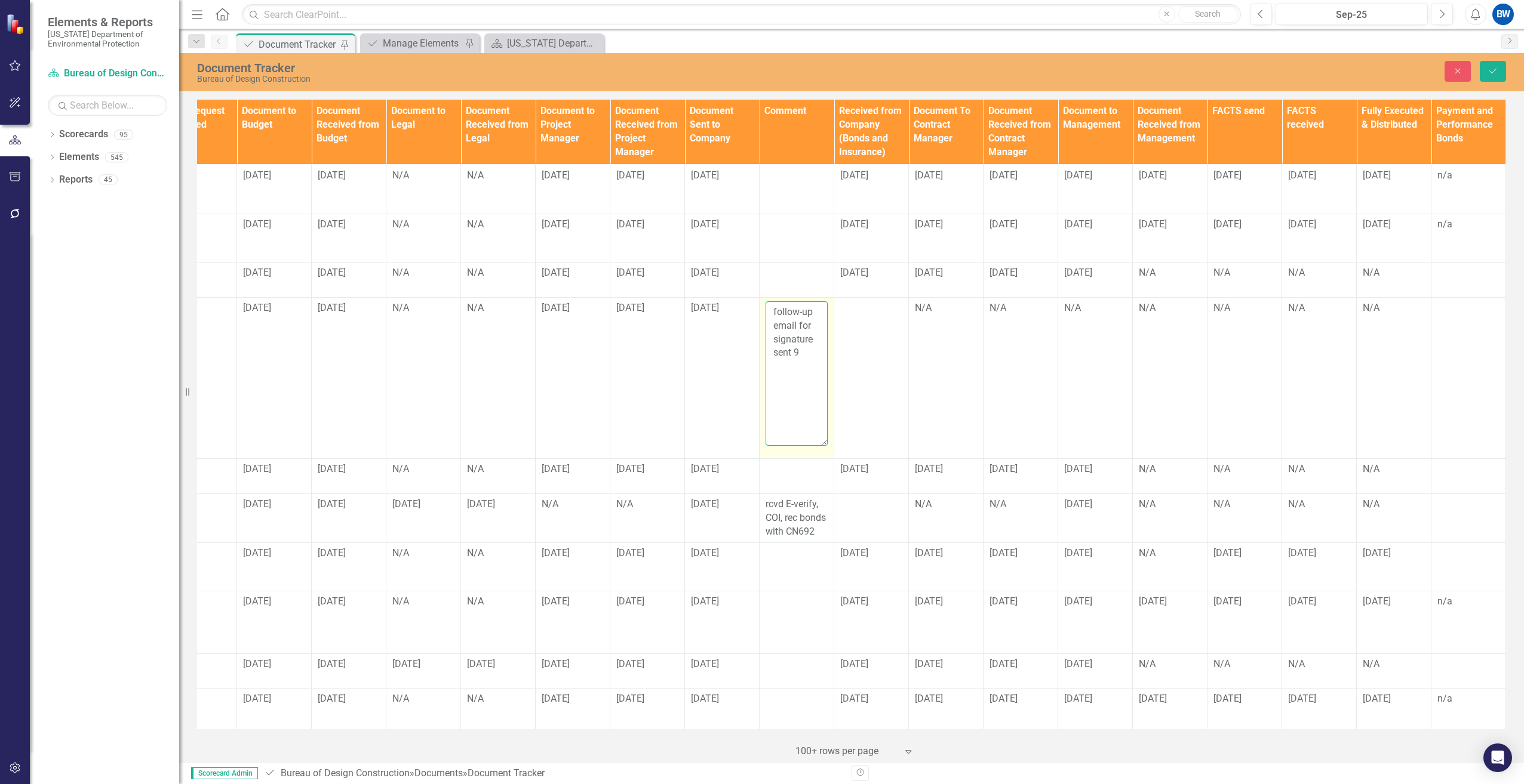
click at [791, 325] on textarea "follow-up email for signature sent 9" at bounding box center [797, 374] width 62 height 145
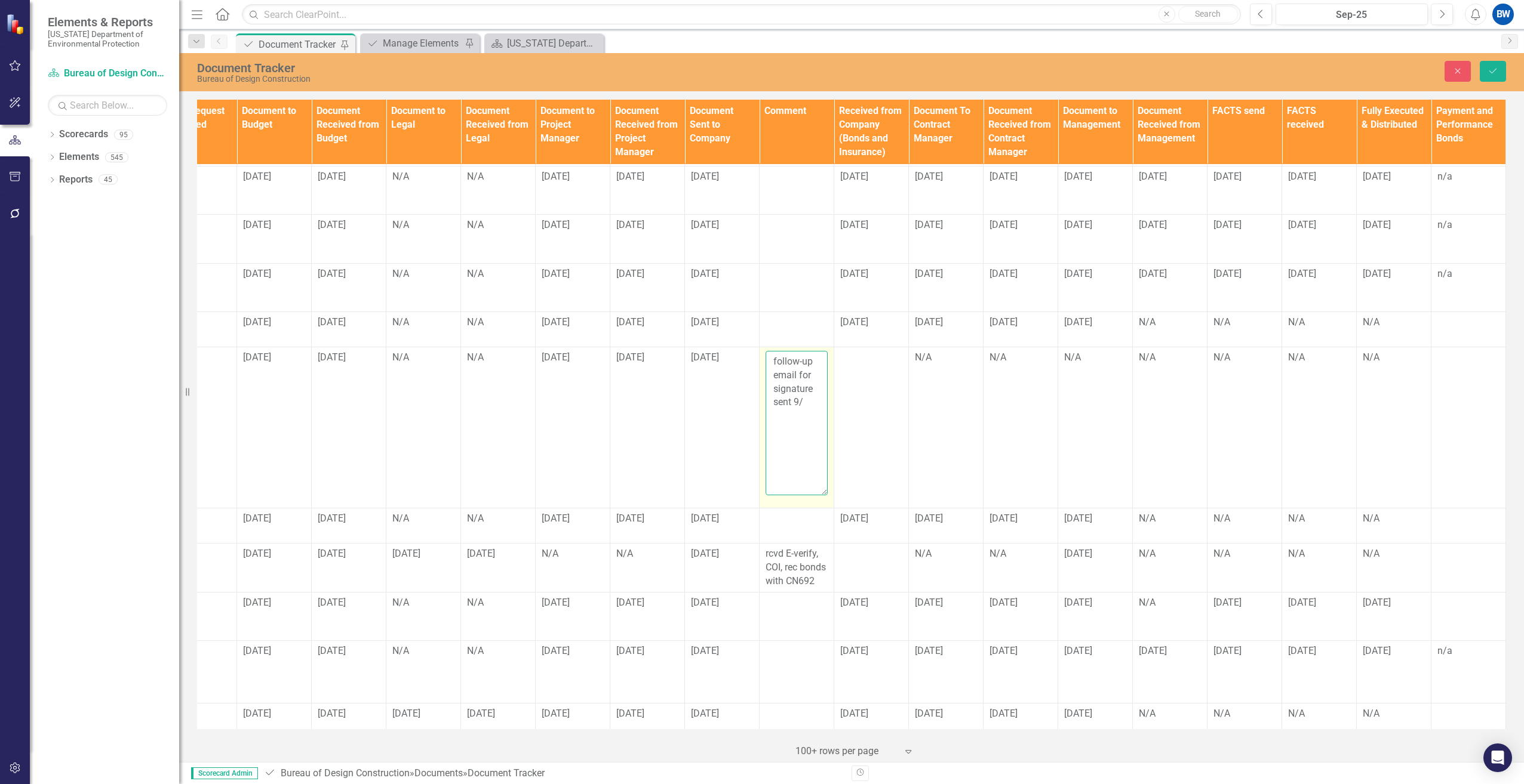
scroll to position [635, 865]
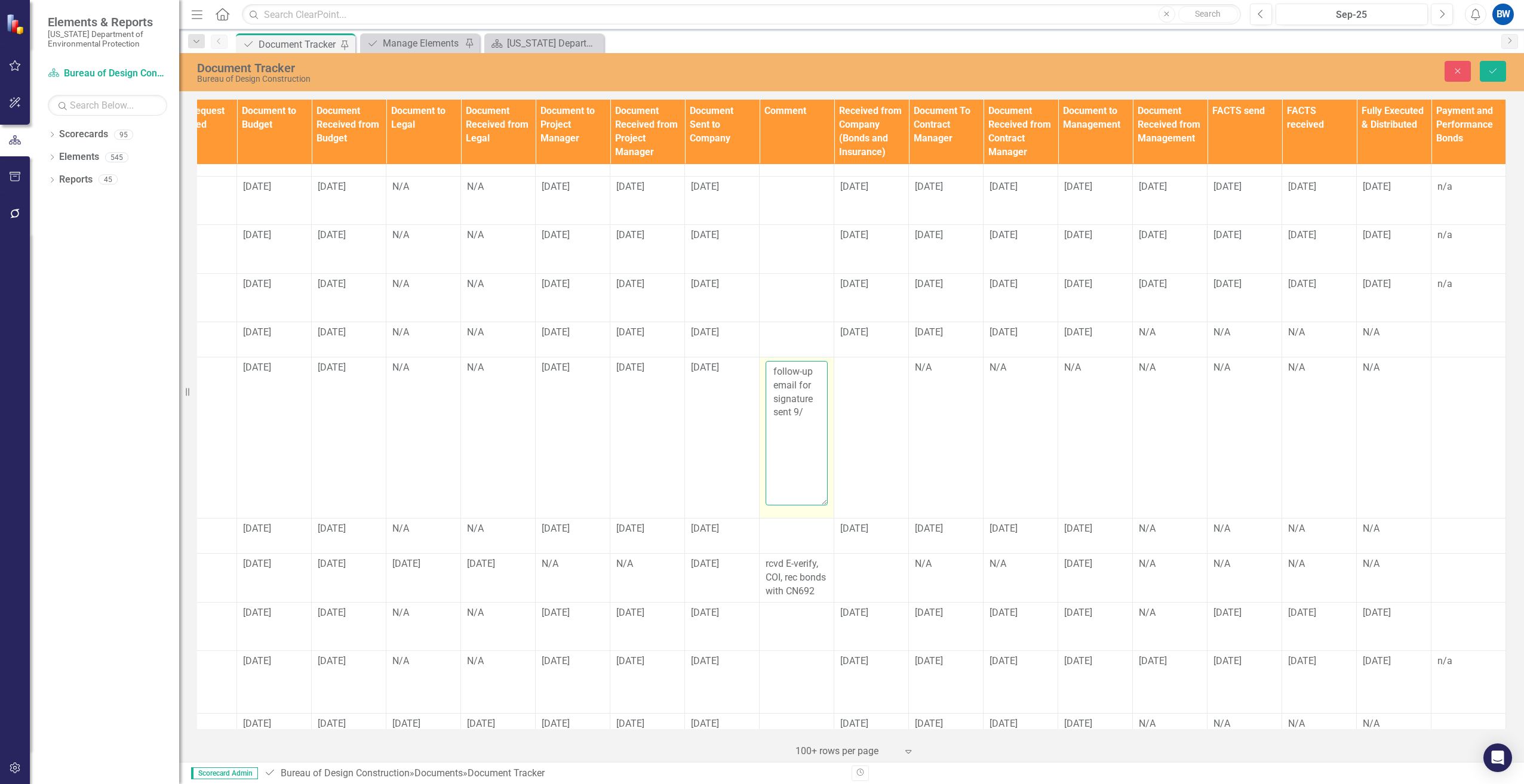
click at [796, 381] on textarea "follow-up email for signature sent 9/" at bounding box center [797, 433] width 62 height 145
type textarea "follow-up email for signature sent [DATE]"
click at [1488, 71] on icon "Save" at bounding box center [1492, 71] width 11 height 9
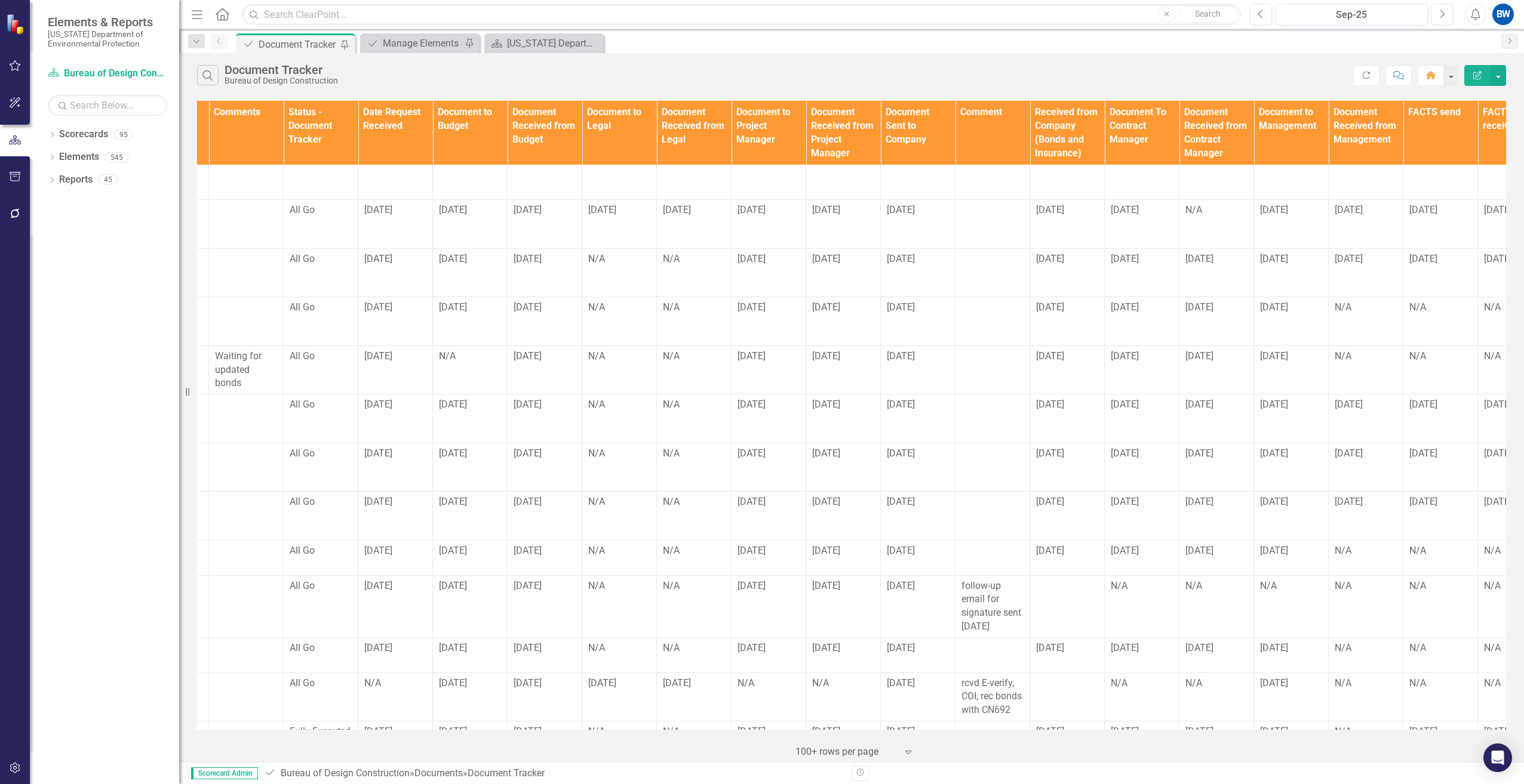
scroll to position [417, 674]
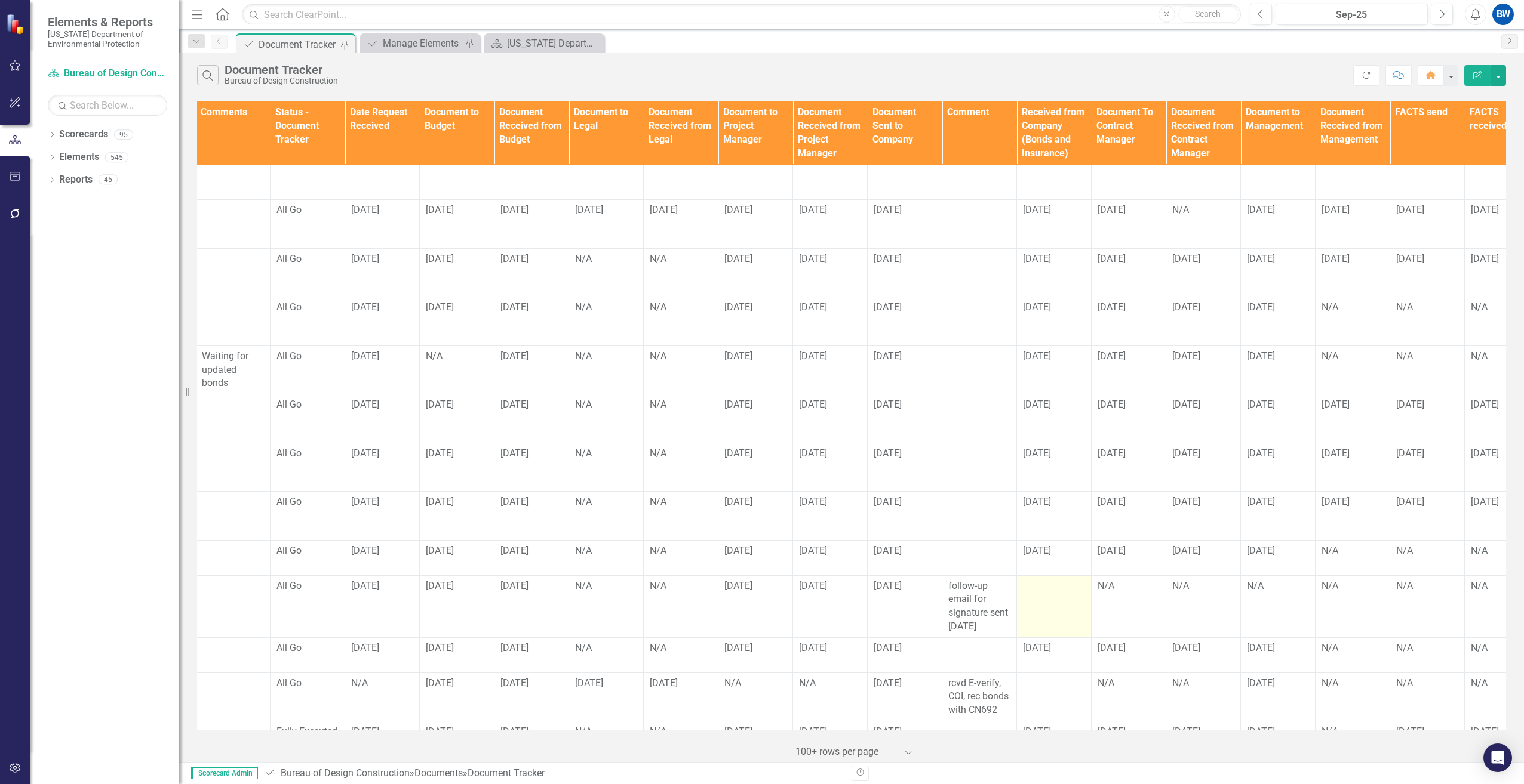
click at [1036, 580] on div at bounding box center [1054, 587] width 62 height 14
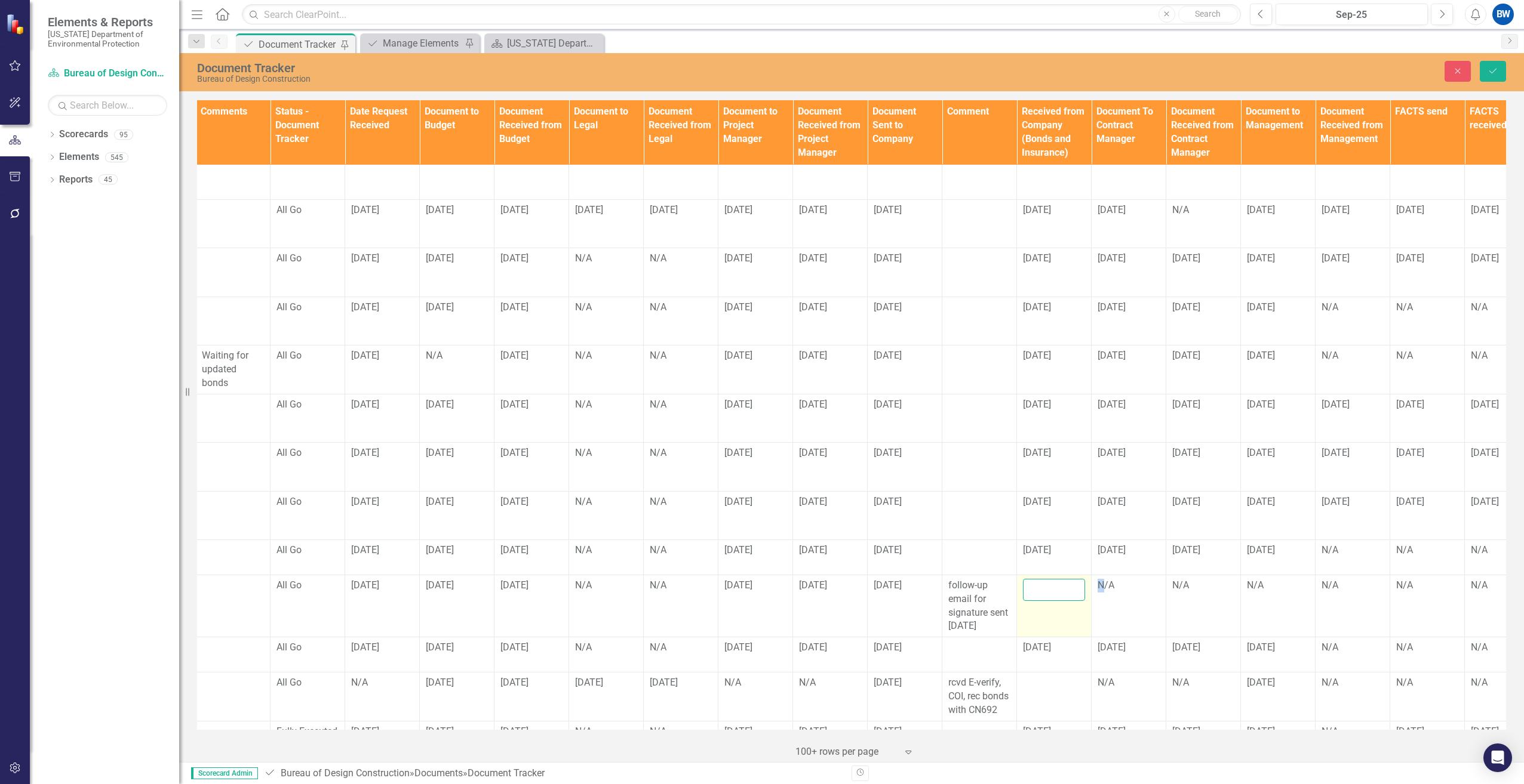
drag, startPoint x: 1036, startPoint y: 557, endPoint x: 1034, endPoint y: 564, distance: 7.3
click at [1034, 579] on input "text" at bounding box center [1054, 589] width 62 height 22
type input "[DATE]"
click at [1109, 579] on div "N/A" at bounding box center [1128, 586] width 62 height 14
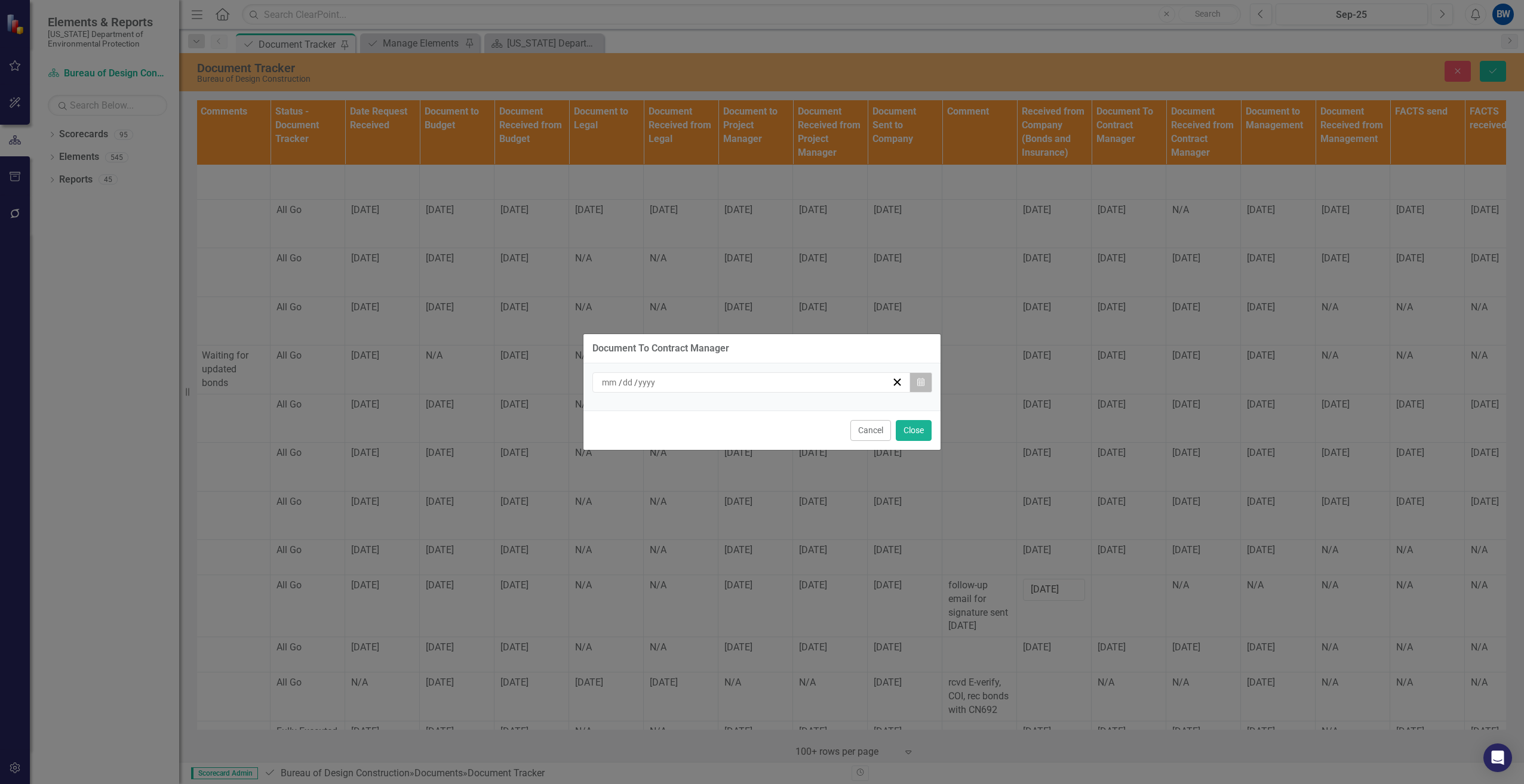
click at [925, 384] on button "Calendar" at bounding box center [921, 382] width 23 height 20
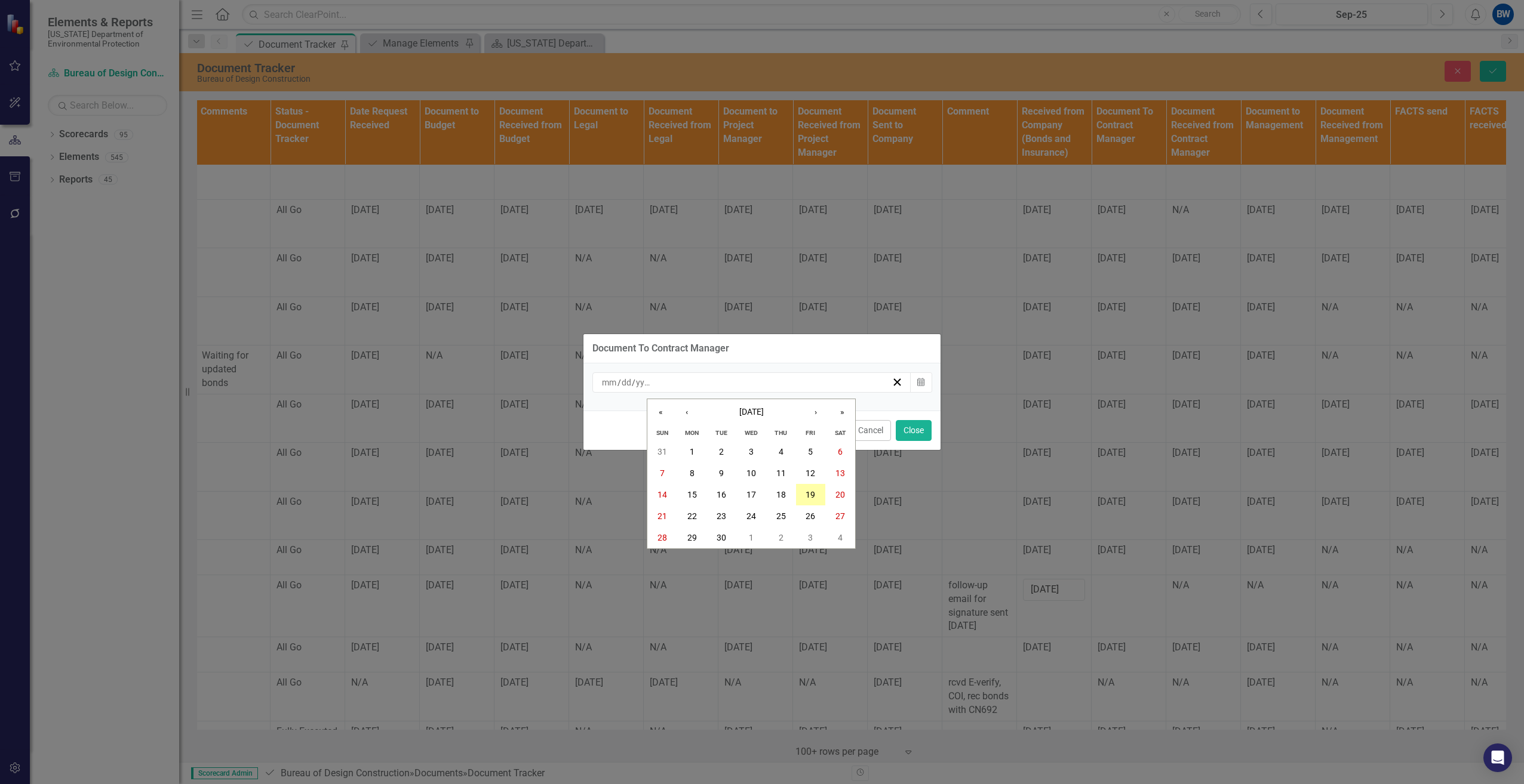
click at [813, 495] on abbr "19" at bounding box center [810, 495] width 10 height 10
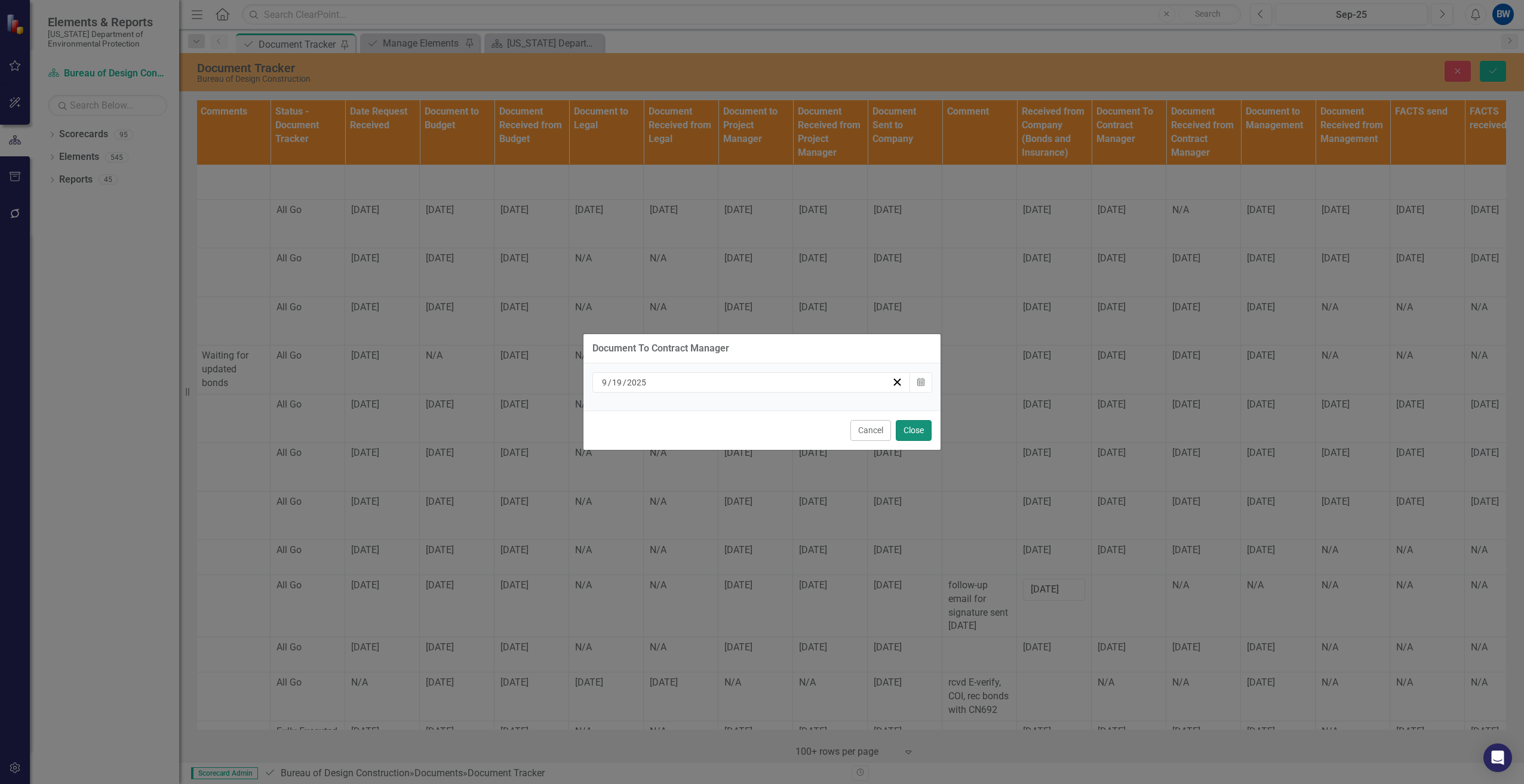
click at [902, 425] on button "Close" at bounding box center [913, 431] width 36 height 21
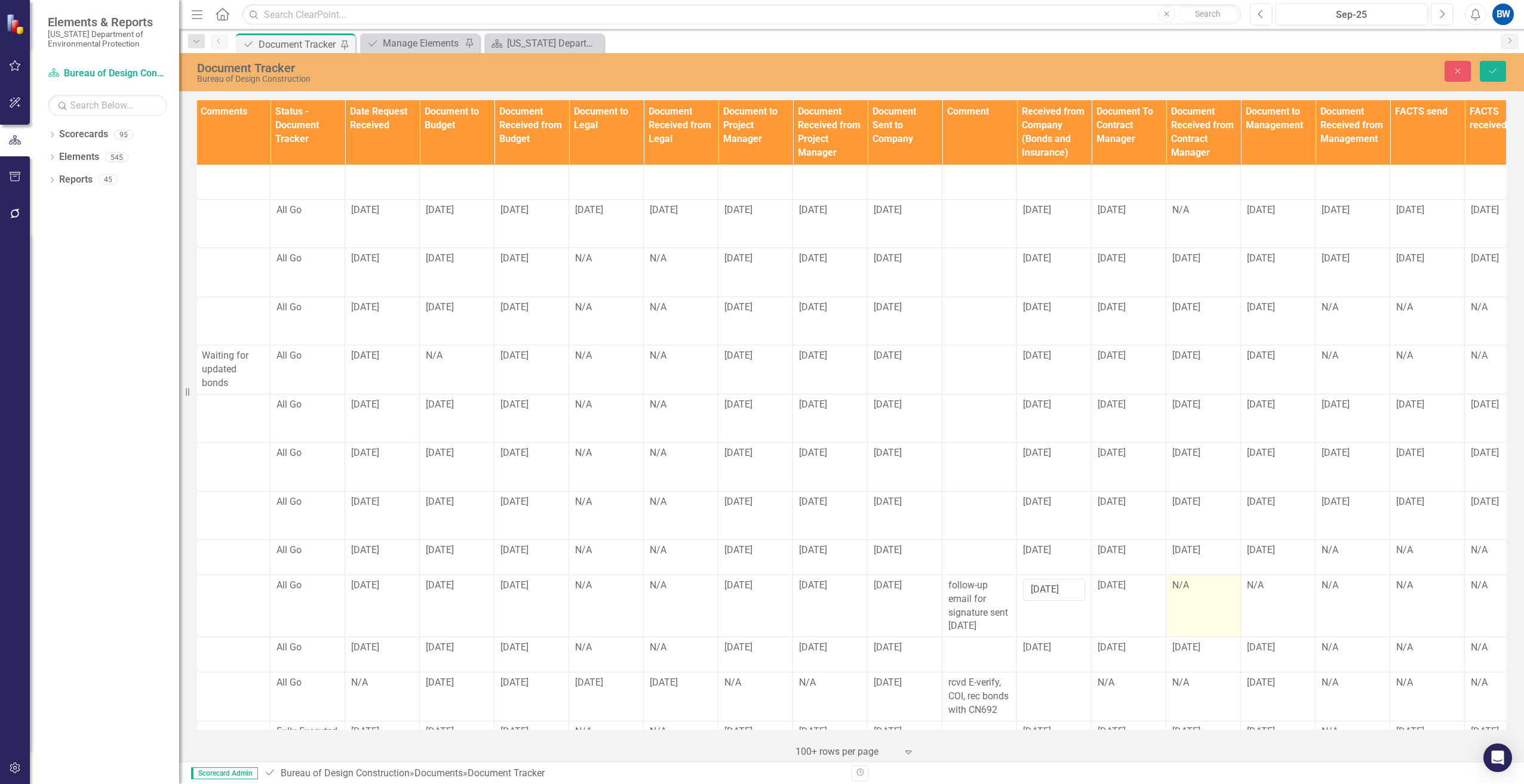
click at [1184, 579] on div "N/A" at bounding box center [1203, 586] width 62 height 14
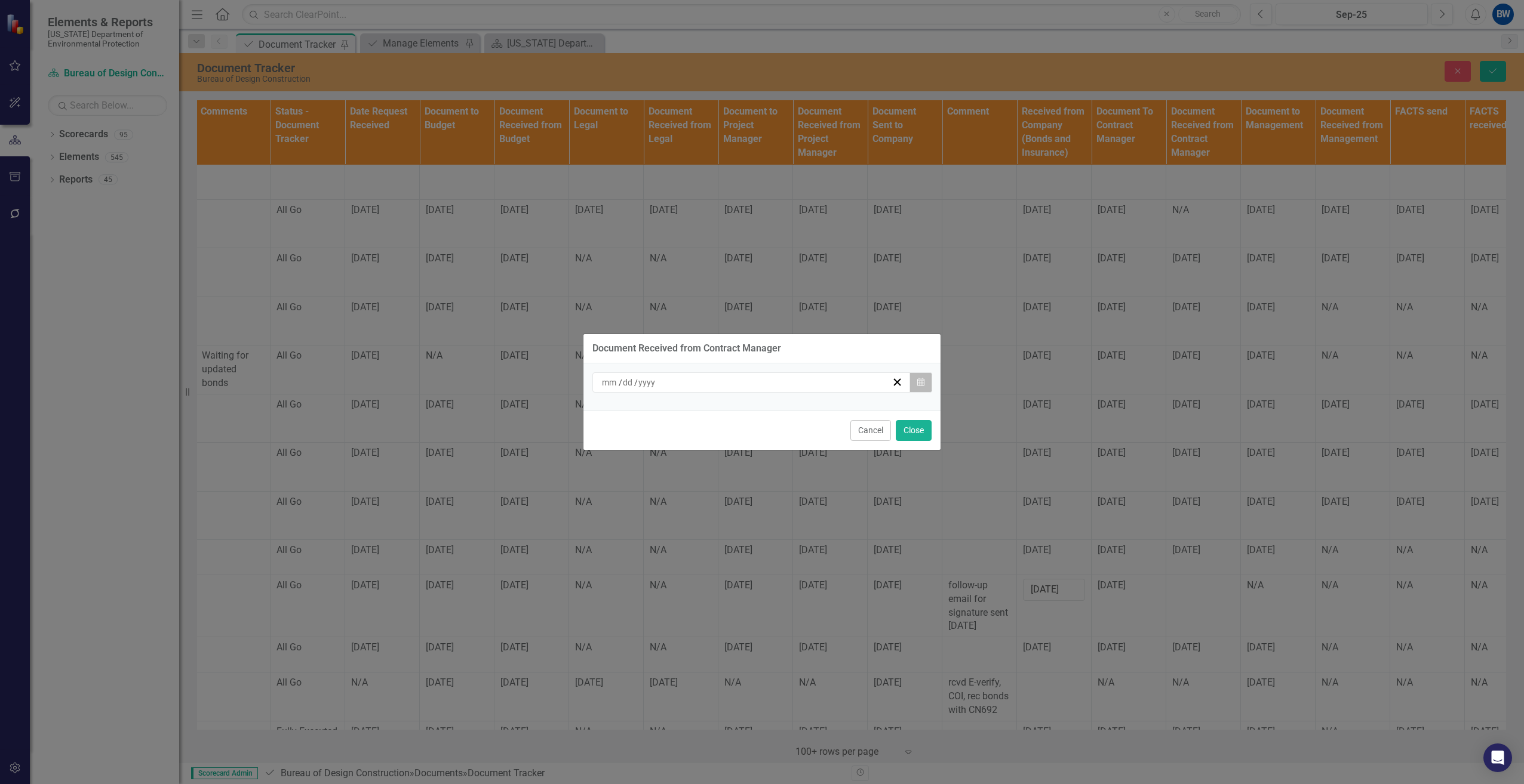
click at [919, 387] on button "Calendar" at bounding box center [921, 382] width 23 height 20
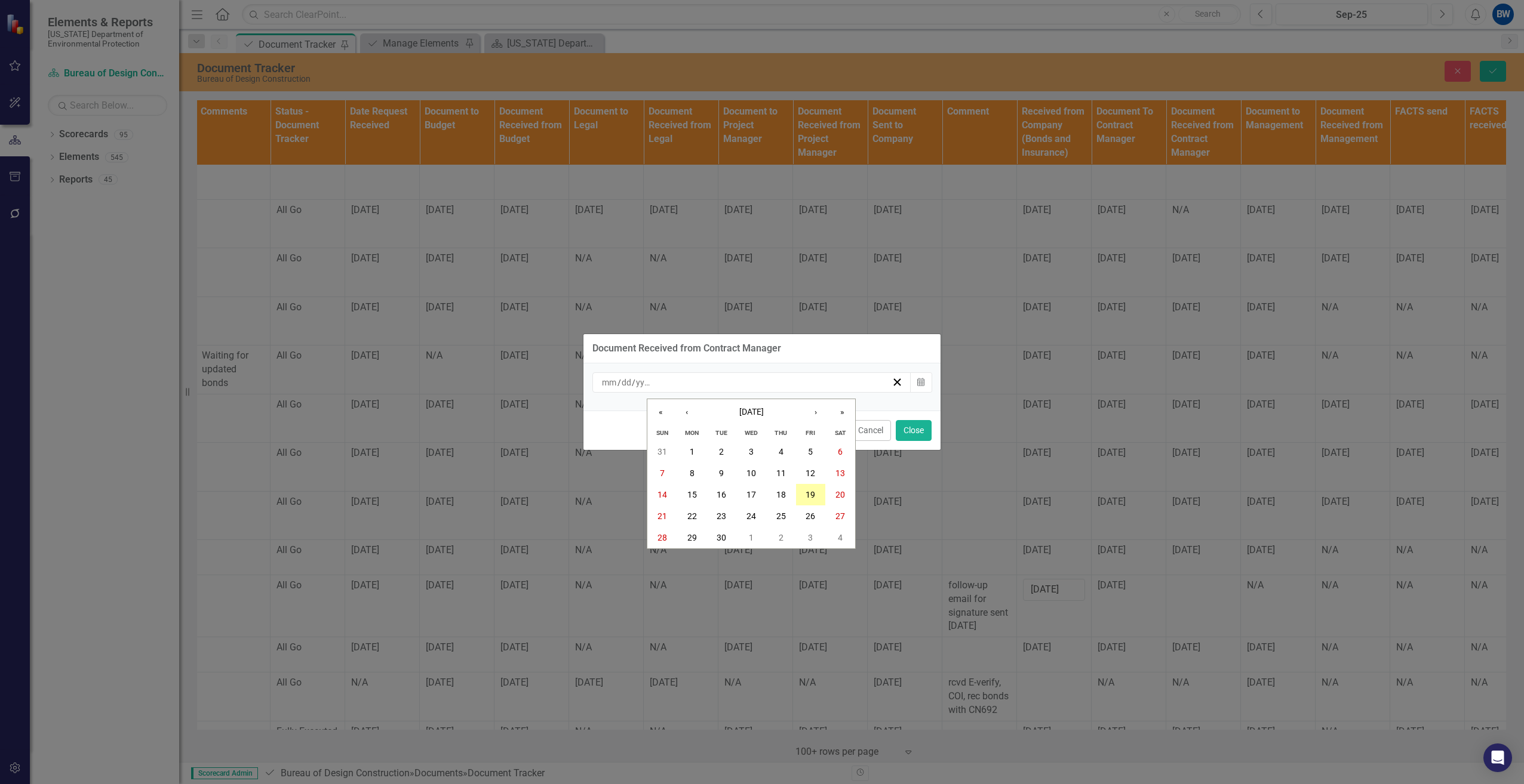
click at [812, 488] on button "19" at bounding box center [811, 495] width 30 height 22
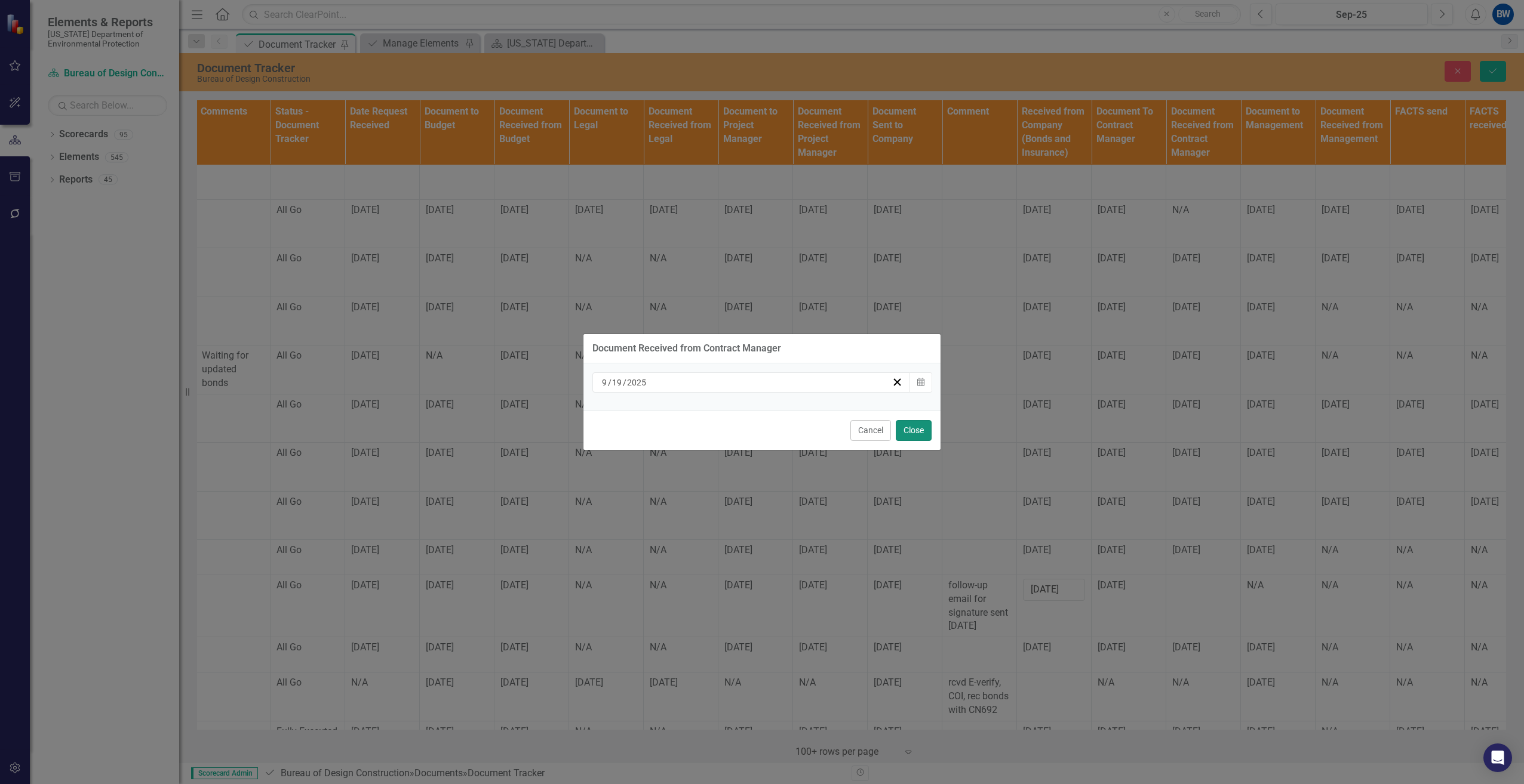
click at [902, 431] on button "Close" at bounding box center [913, 431] width 36 height 21
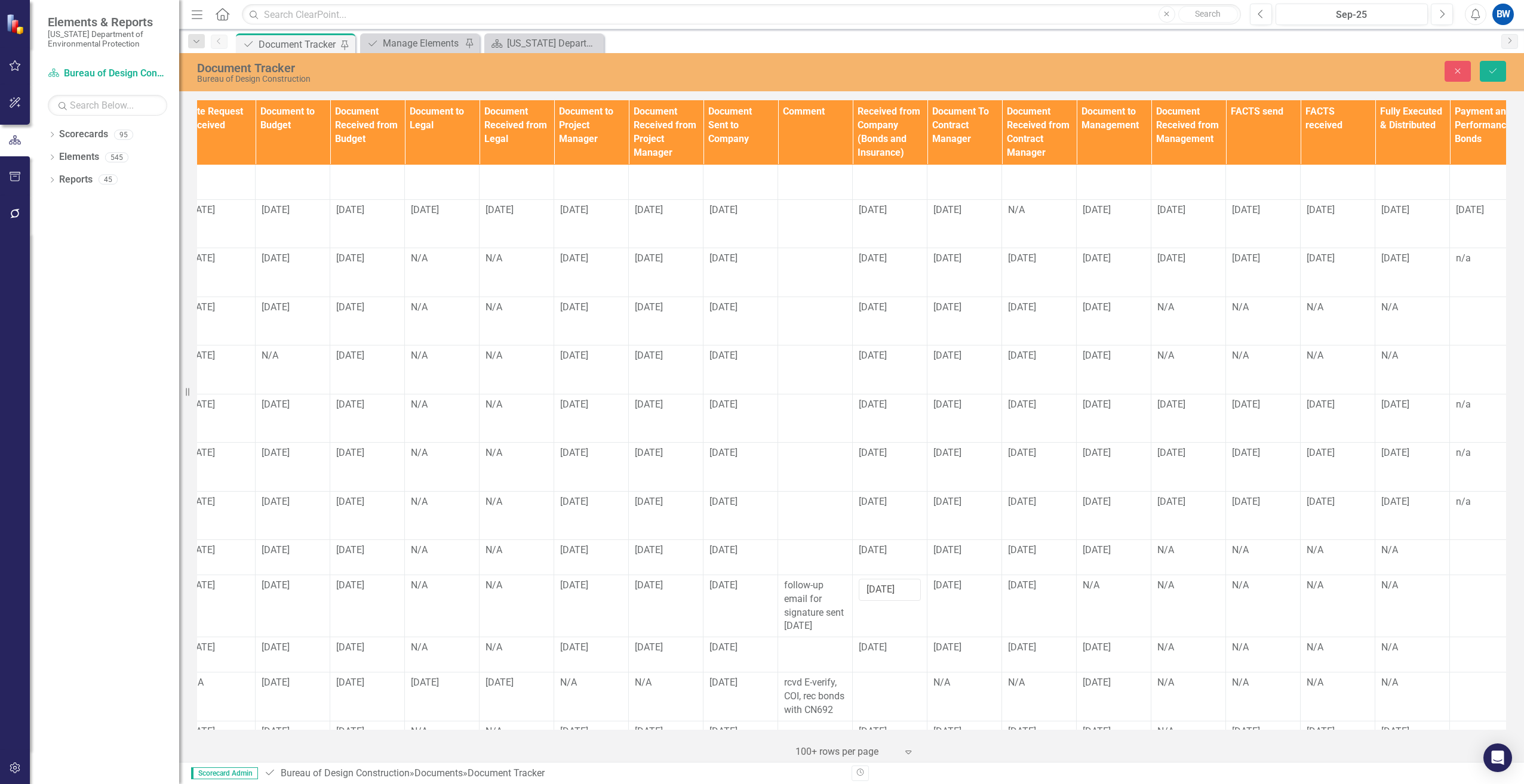
scroll to position [417, 840]
click at [1104, 579] on div "N/A" at bounding box center [1112, 586] width 62 height 14
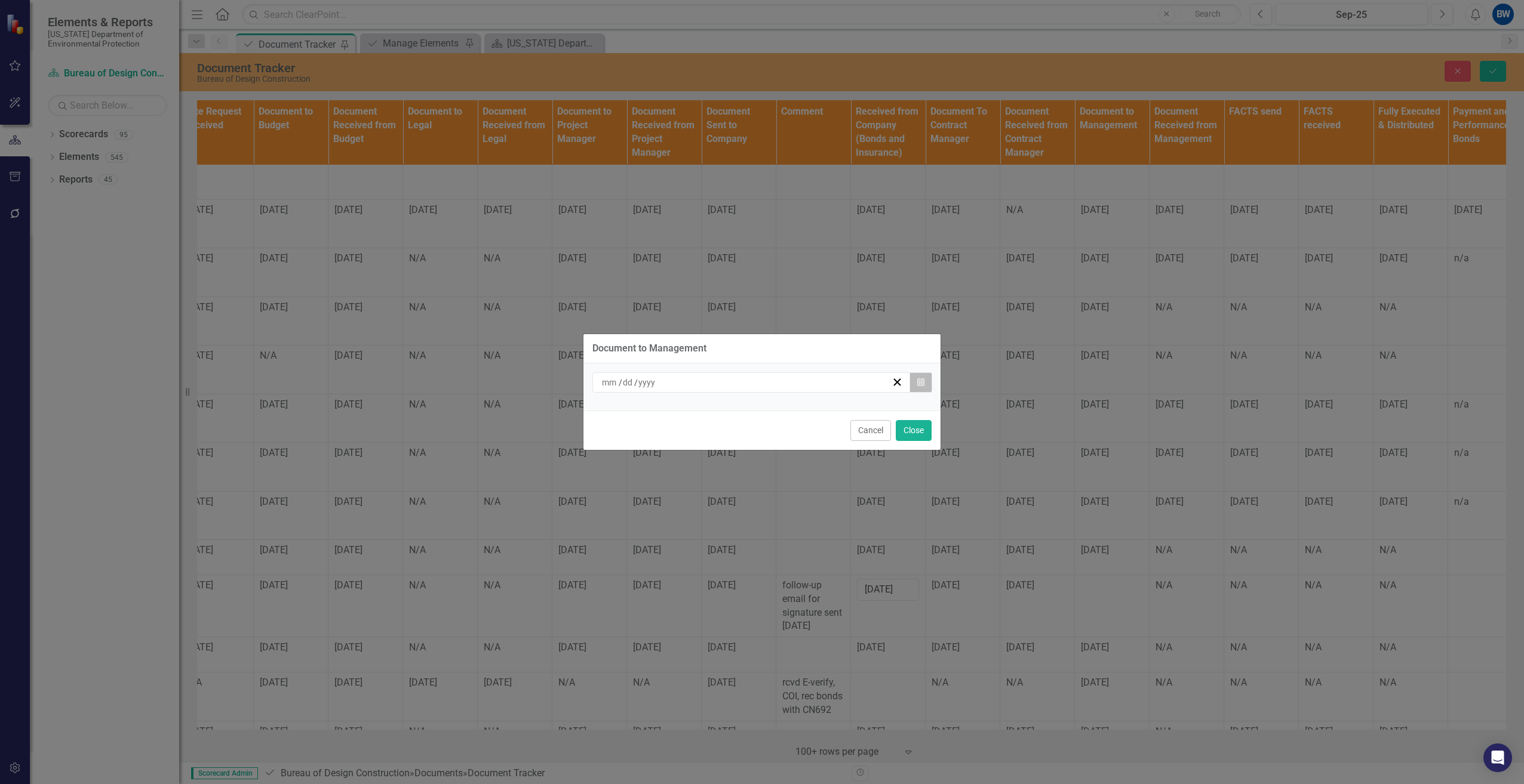
click at [918, 377] on button "Calendar" at bounding box center [921, 382] width 23 height 20
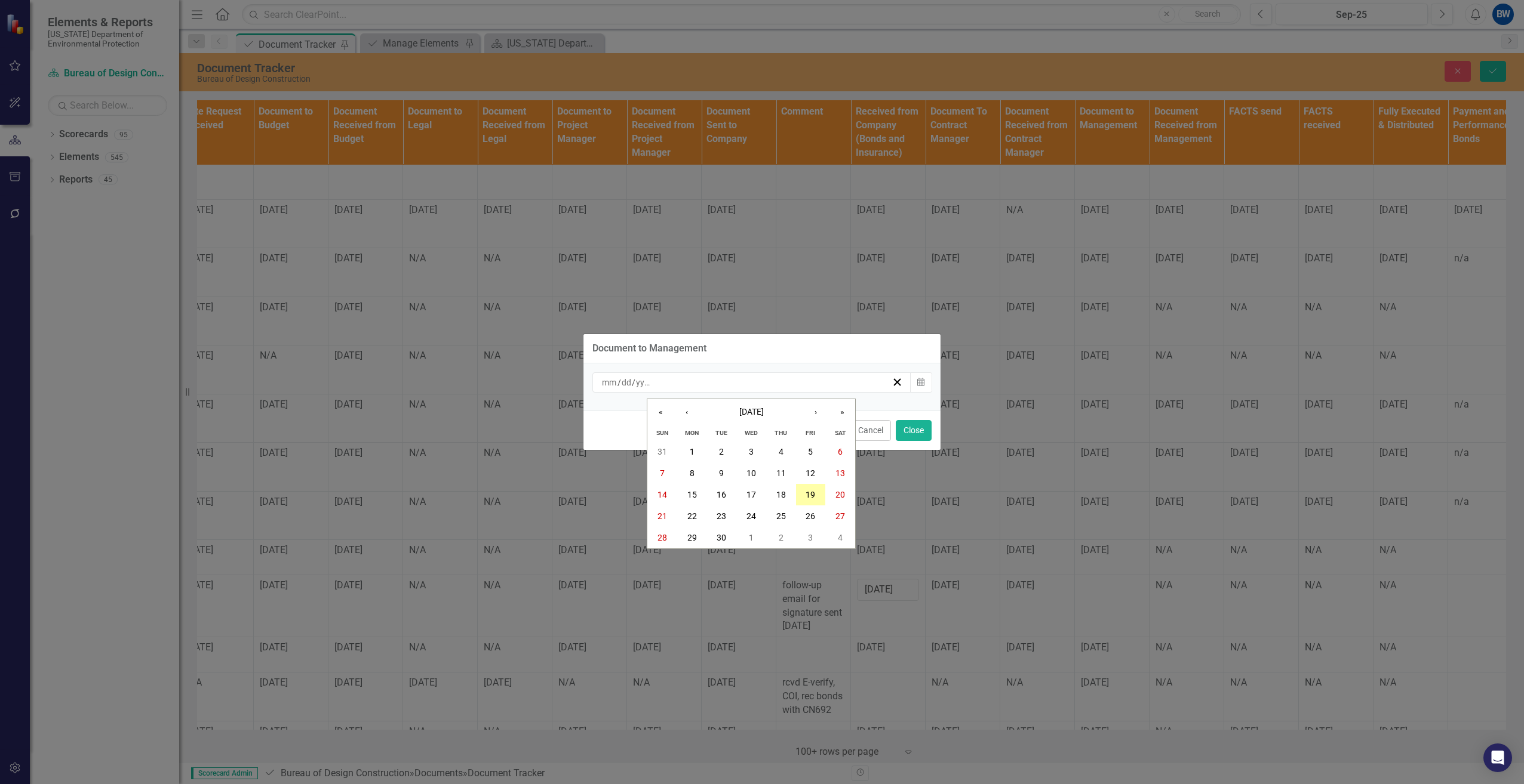
click at [808, 495] on abbr "19" at bounding box center [810, 495] width 10 height 10
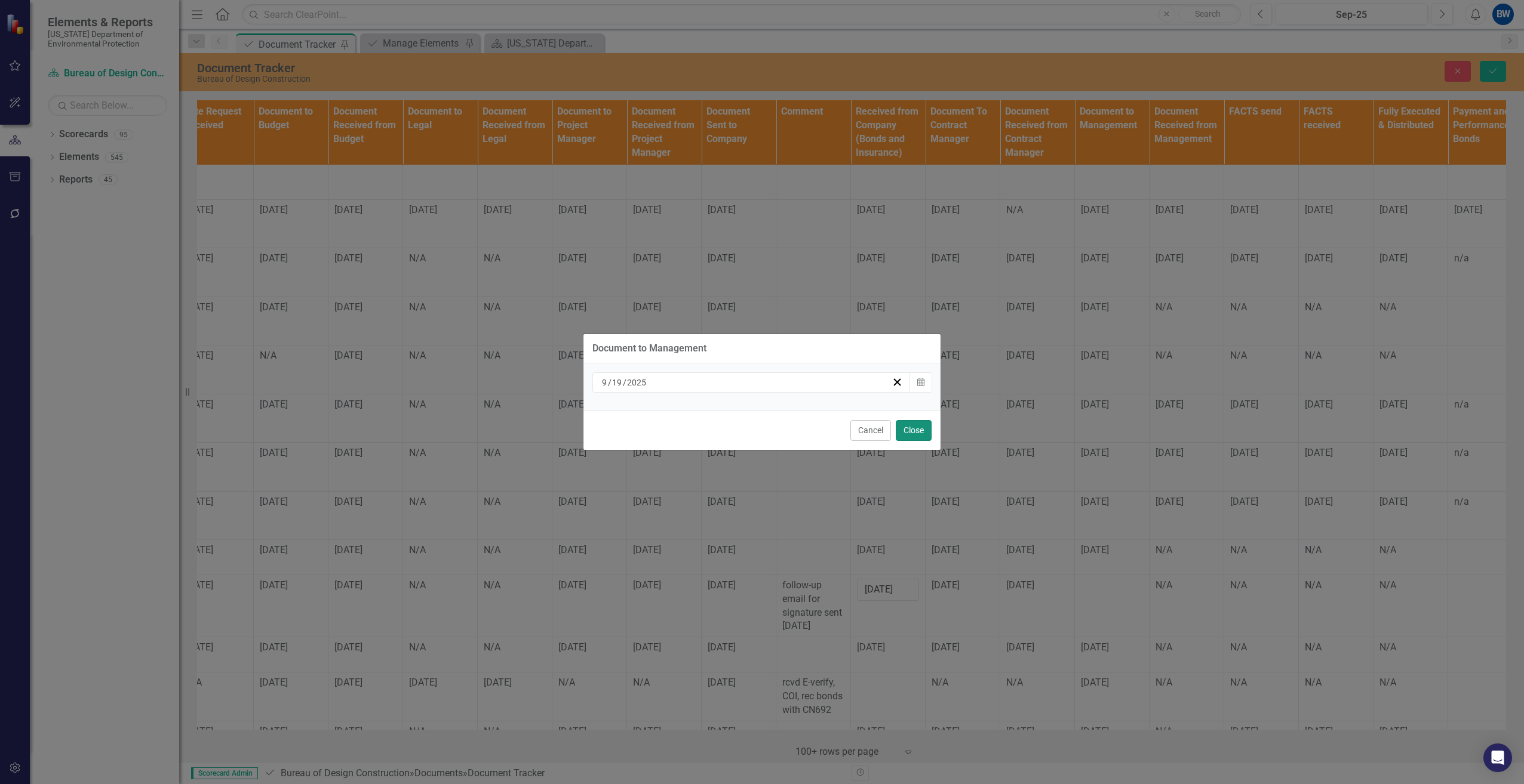
click at [912, 424] on button "Close" at bounding box center [913, 431] width 36 height 21
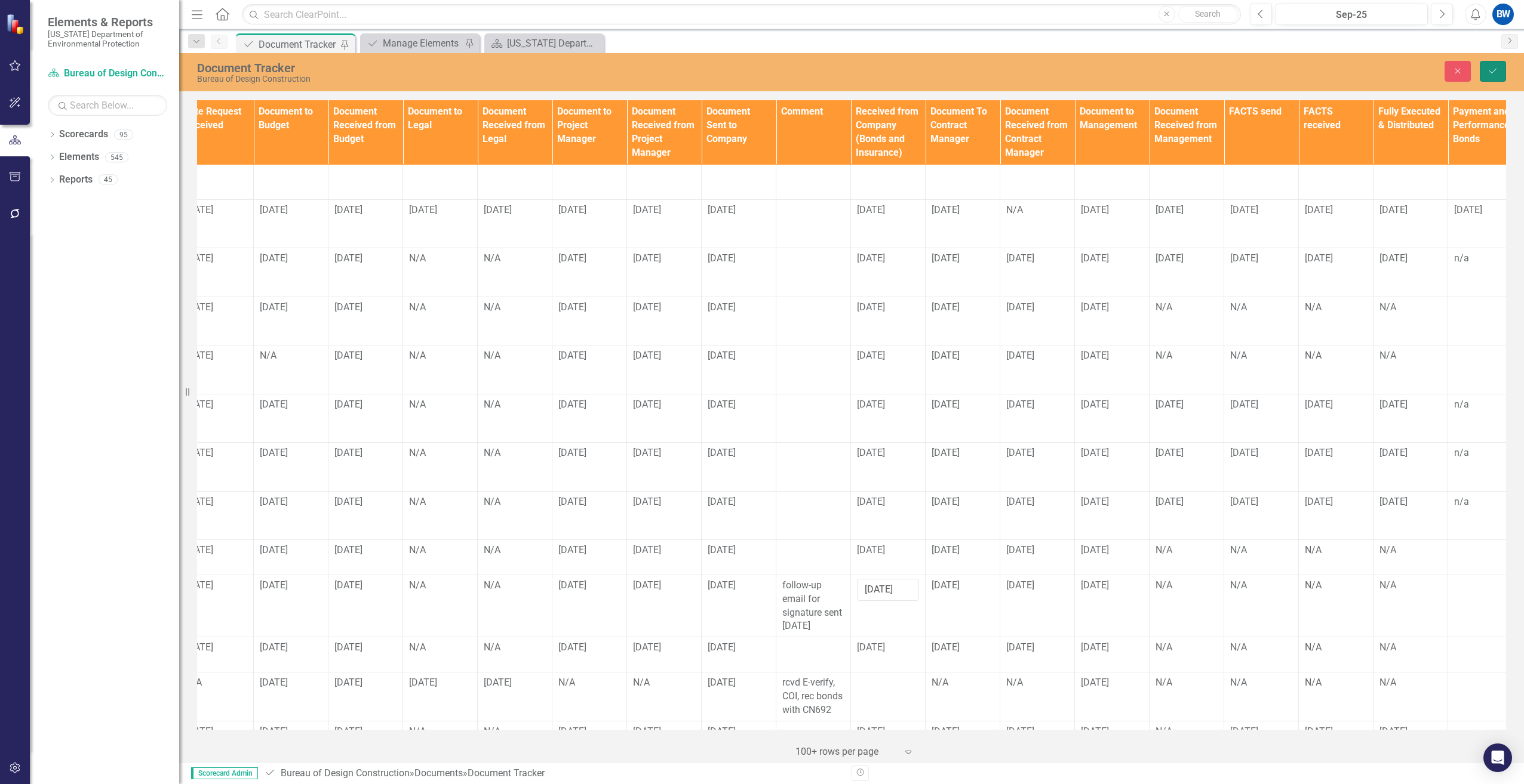
click at [1496, 70] on icon "Save" at bounding box center [1492, 71] width 11 height 9
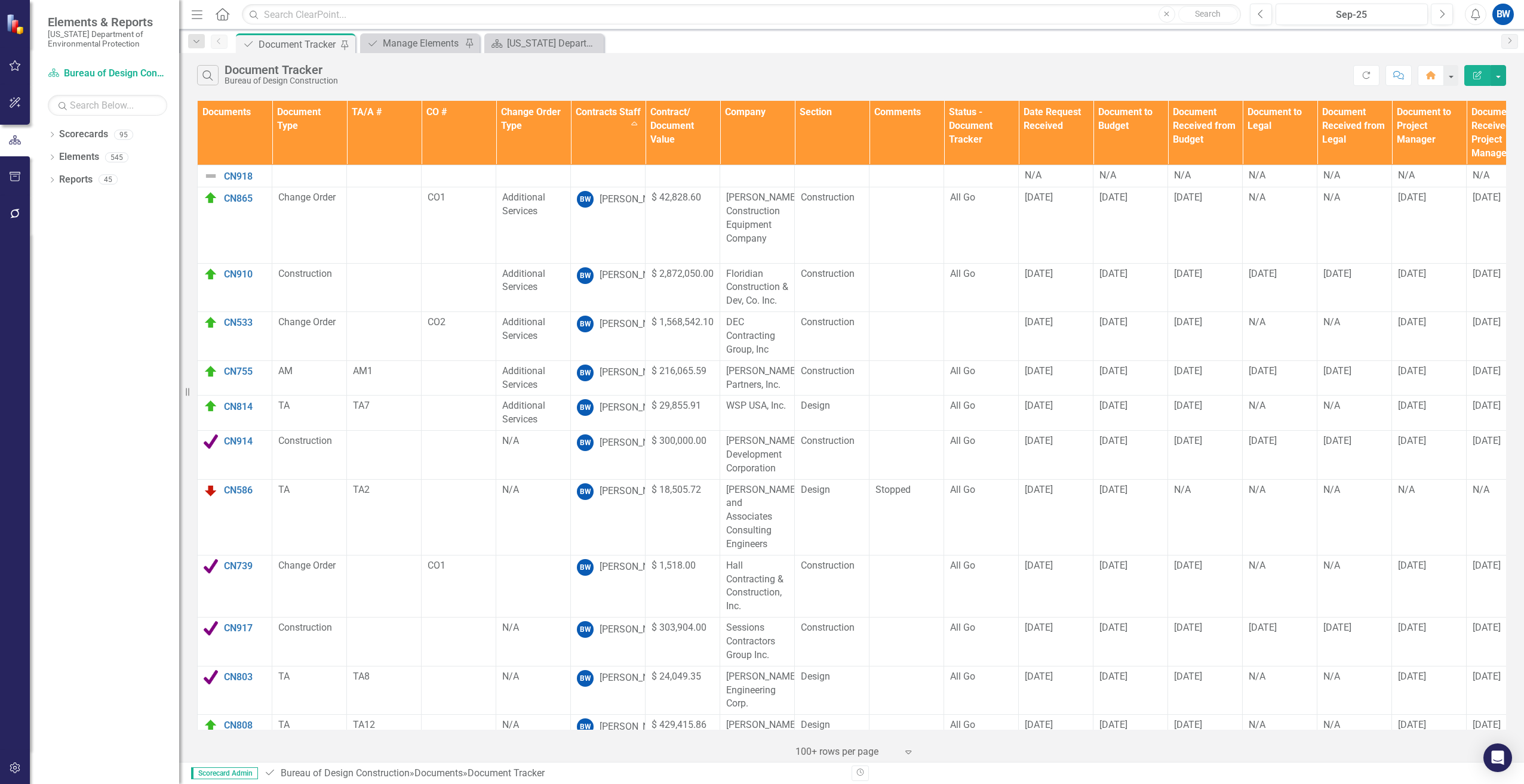
click at [957, 46] on div "Document Document Tracker Pin Document Manage Elements Pin Scorecard Florida De…" at bounding box center [864, 43] width 1262 height 19
